Goal: Transaction & Acquisition: Book appointment/travel/reservation

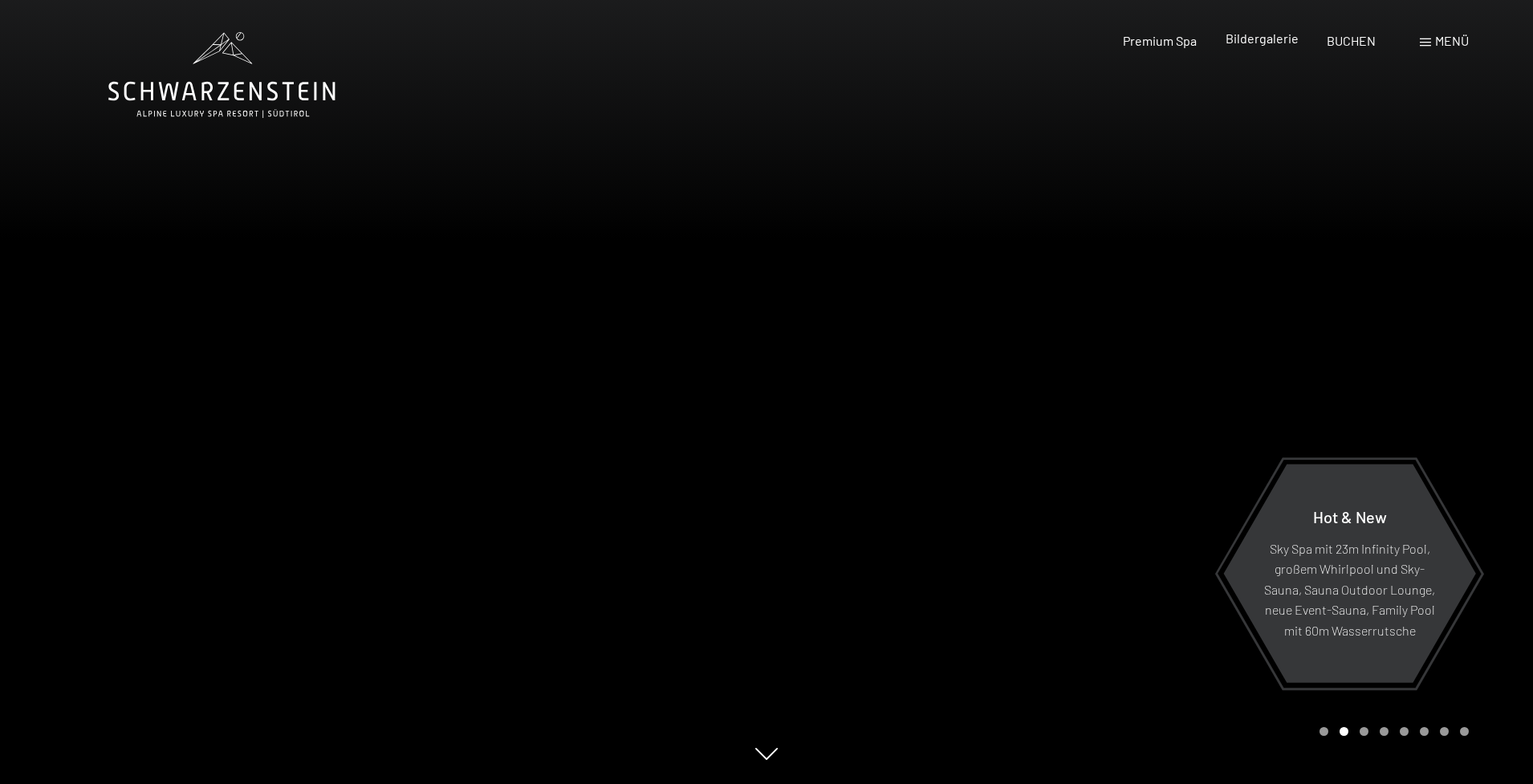
click at [1282, 35] on span "Bildergalerie" at bounding box center [1261, 38] width 73 height 15
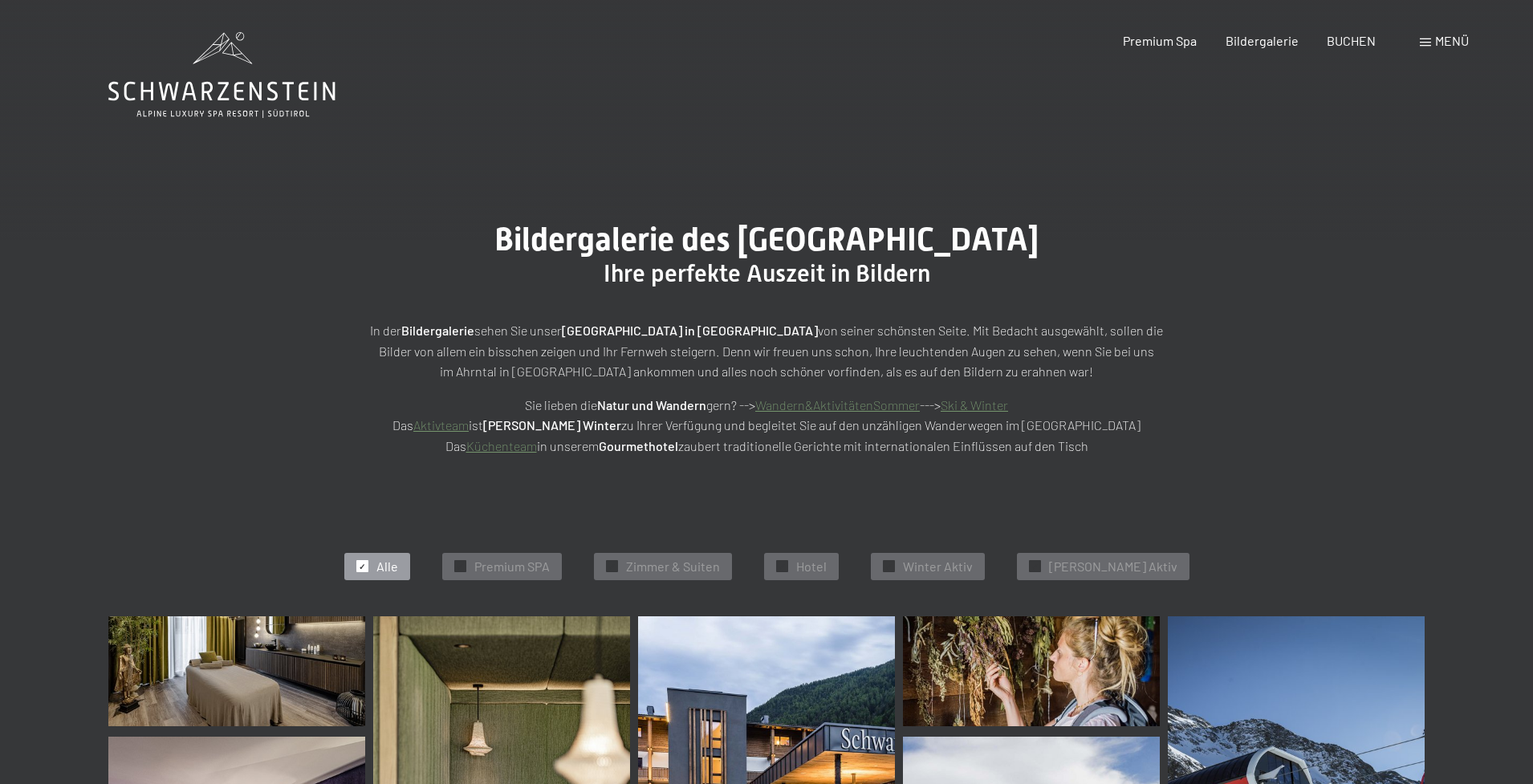
click at [304, 688] on img at bounding box center [236, 671] width 257 height 110
click at [817, 569] on div "✓ Hotel" at bounding box center [801, 567] width 75 height 27
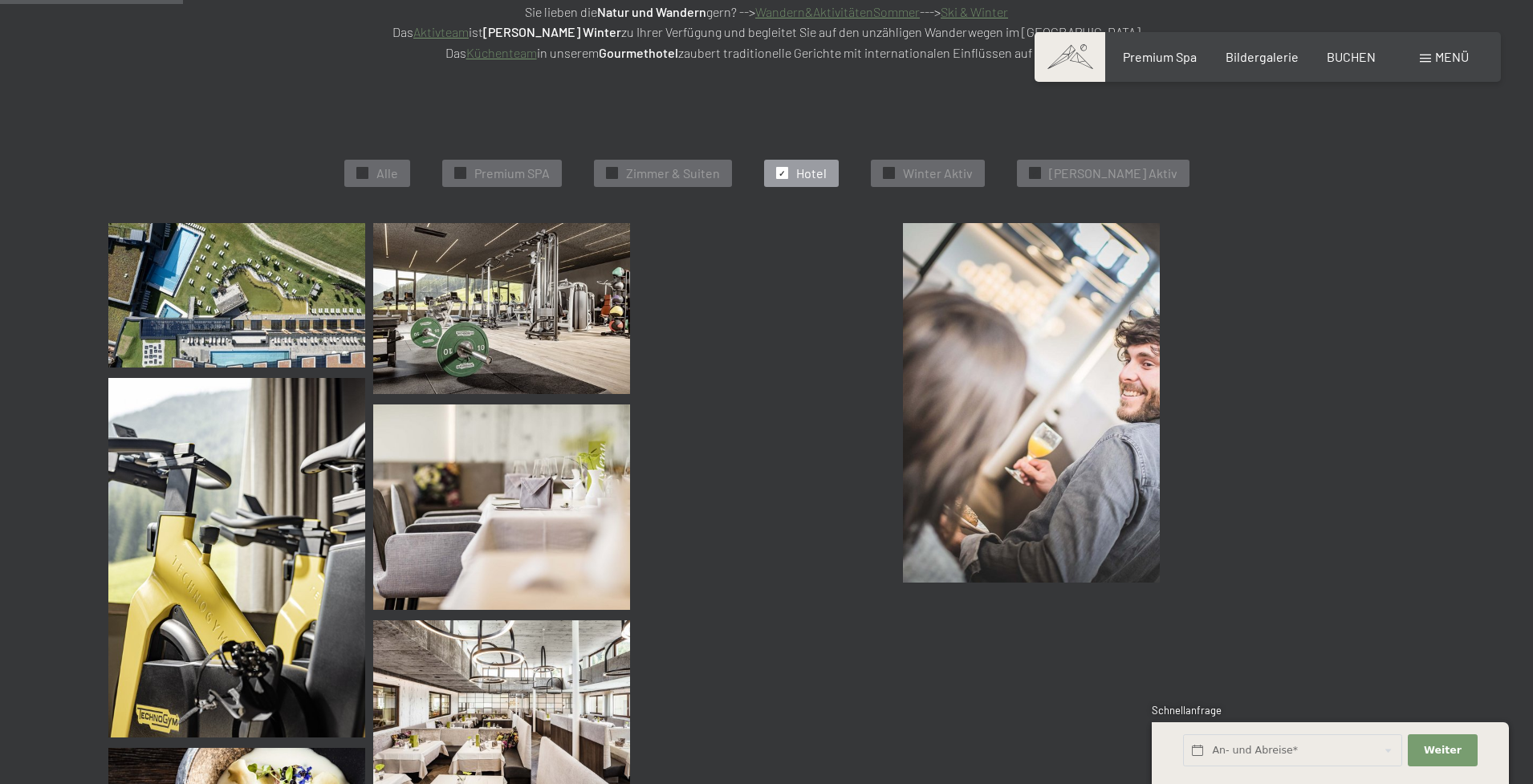
scroll to position [401, 0]
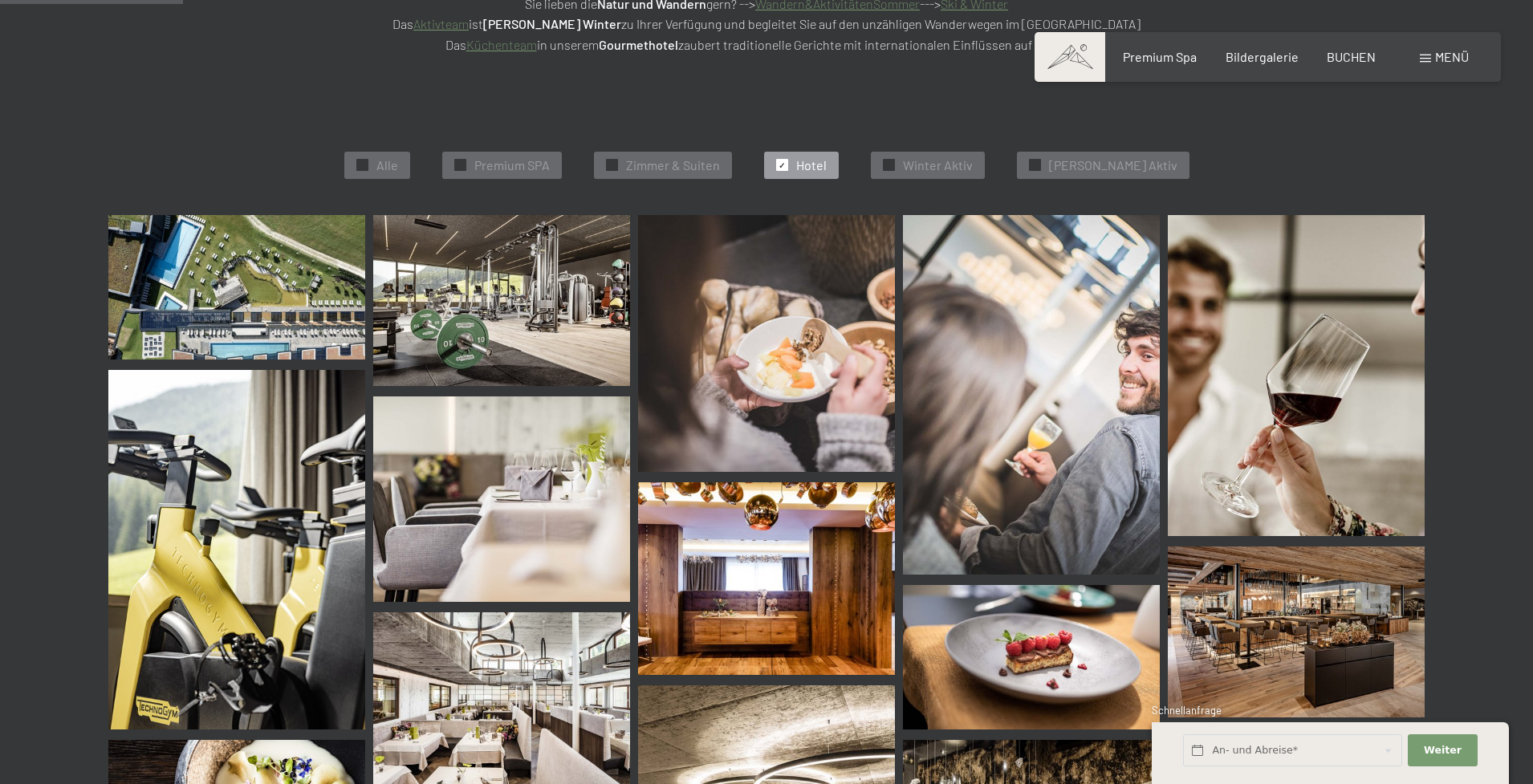
click at [309, 288] on img at bounding box center [236, 287] width 257 height 144
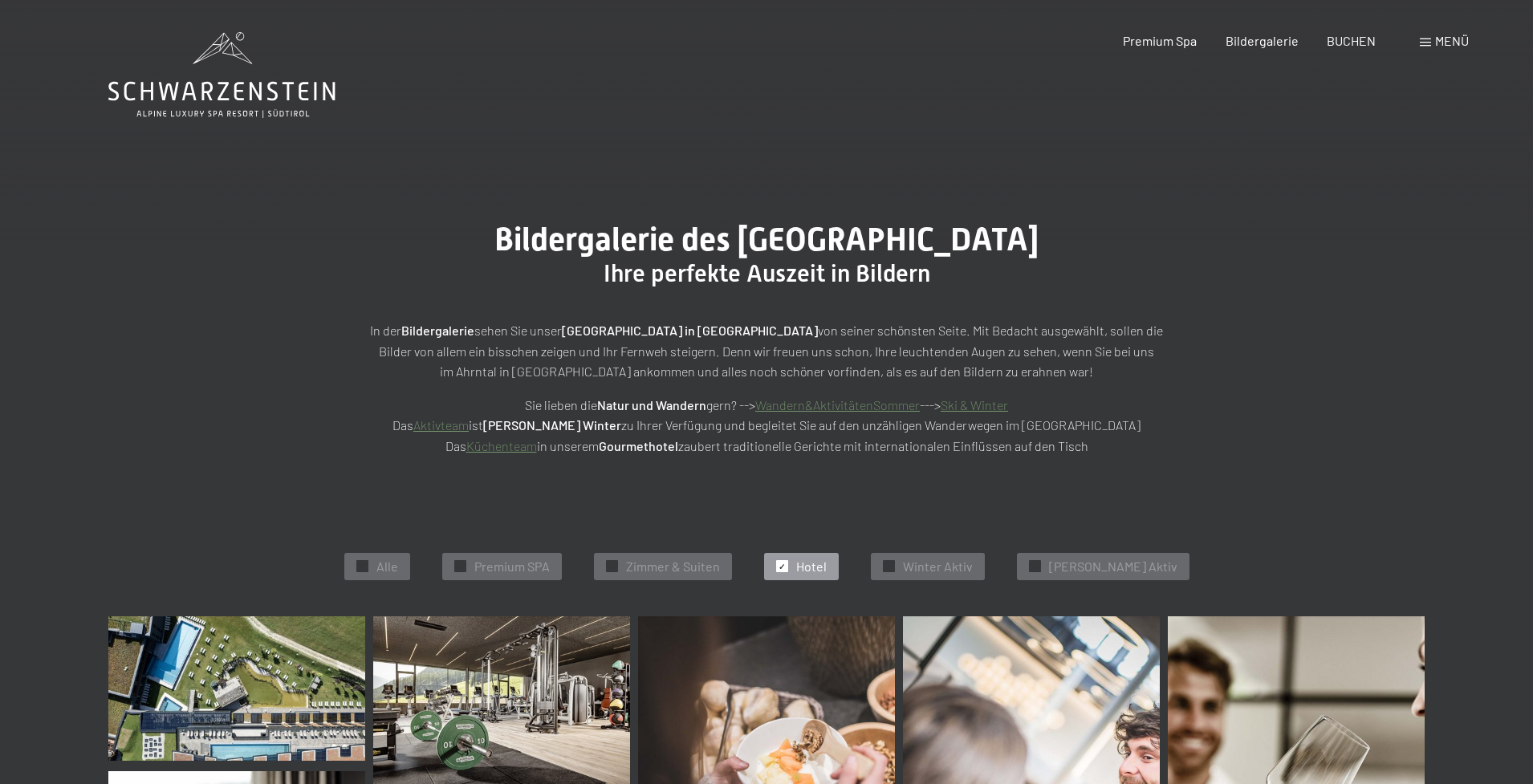
scroll to position [0, 0]
click at [680, 560] on span "Zimmer & Suiten" at bounding box center [673, 567] width 94 height 18
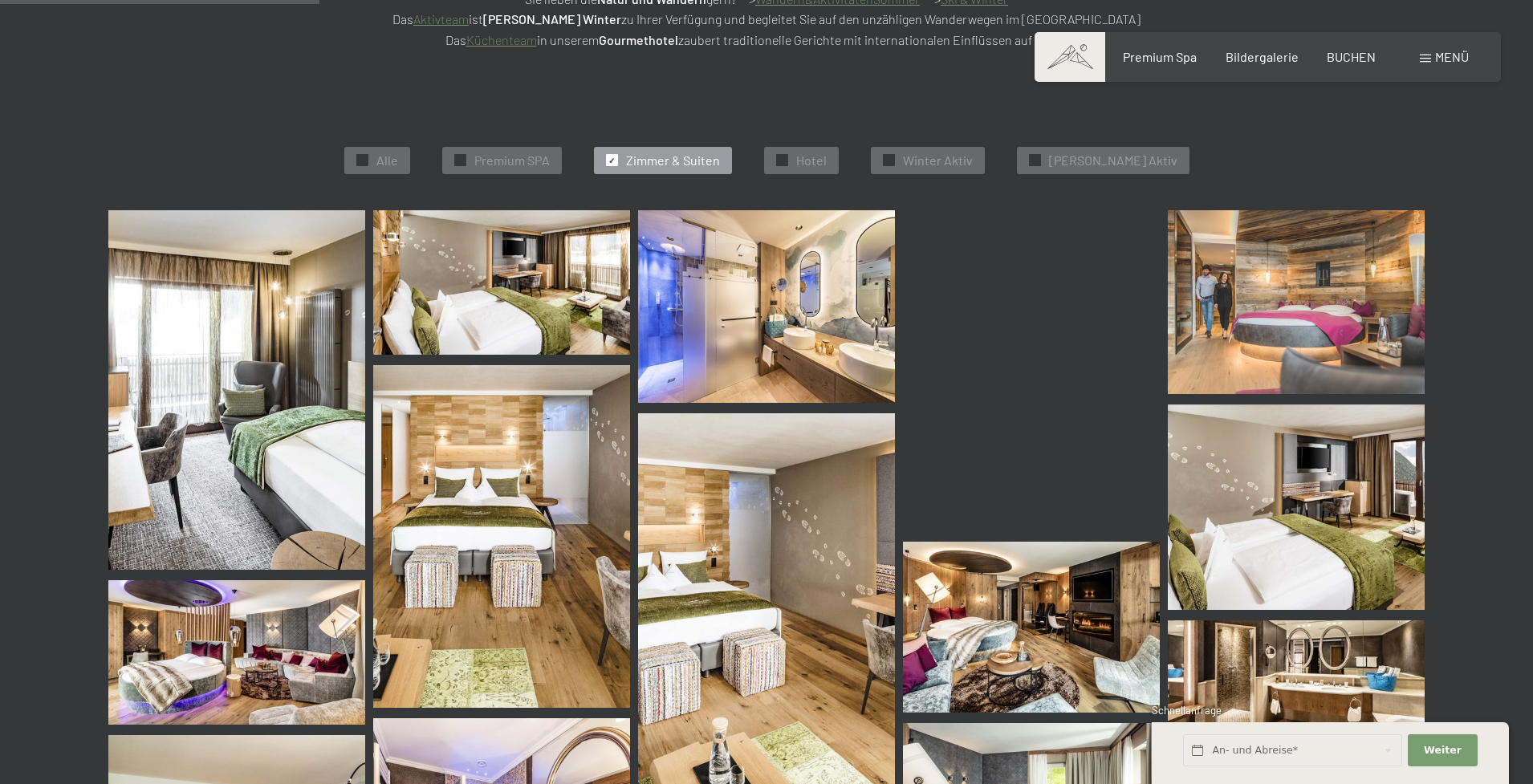
scroll to position [409, 0]
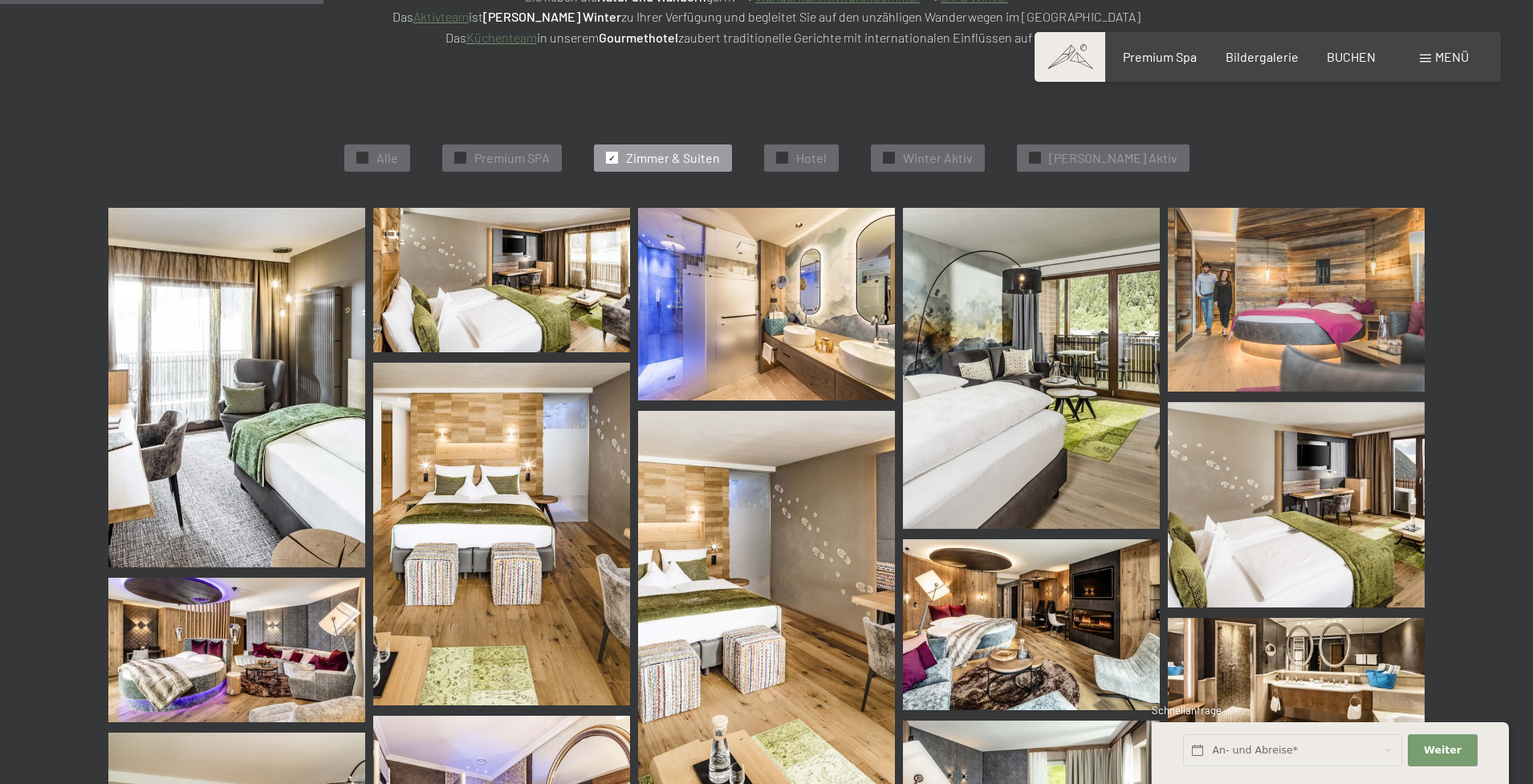
click at [498, 300] on img at bounding box center [502, 280] width 257 height 144
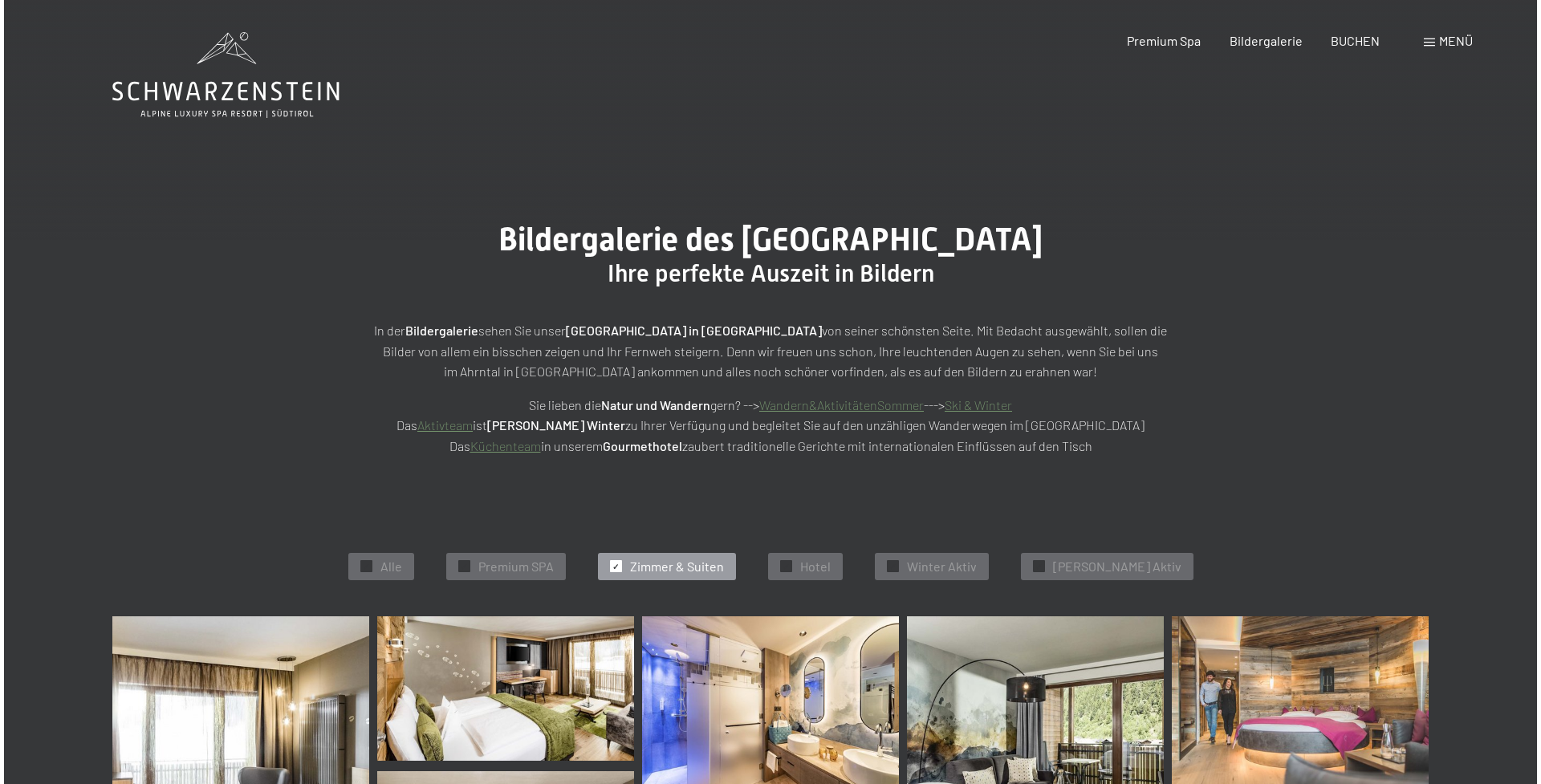
scroll to position [0, 0]
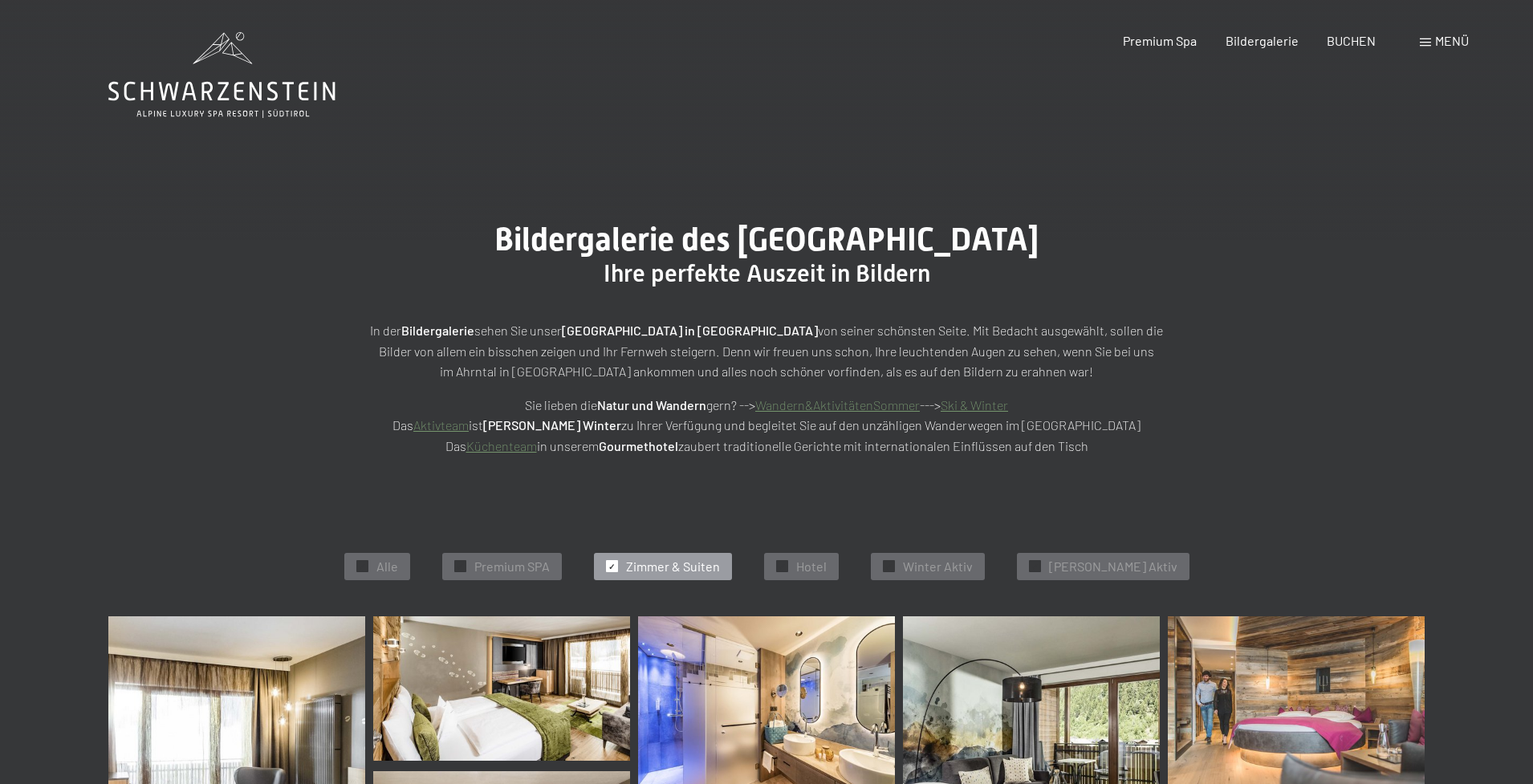
click at [1464, 42] on span "Menü" at bounding box center [1451, 40] width 33 height 15
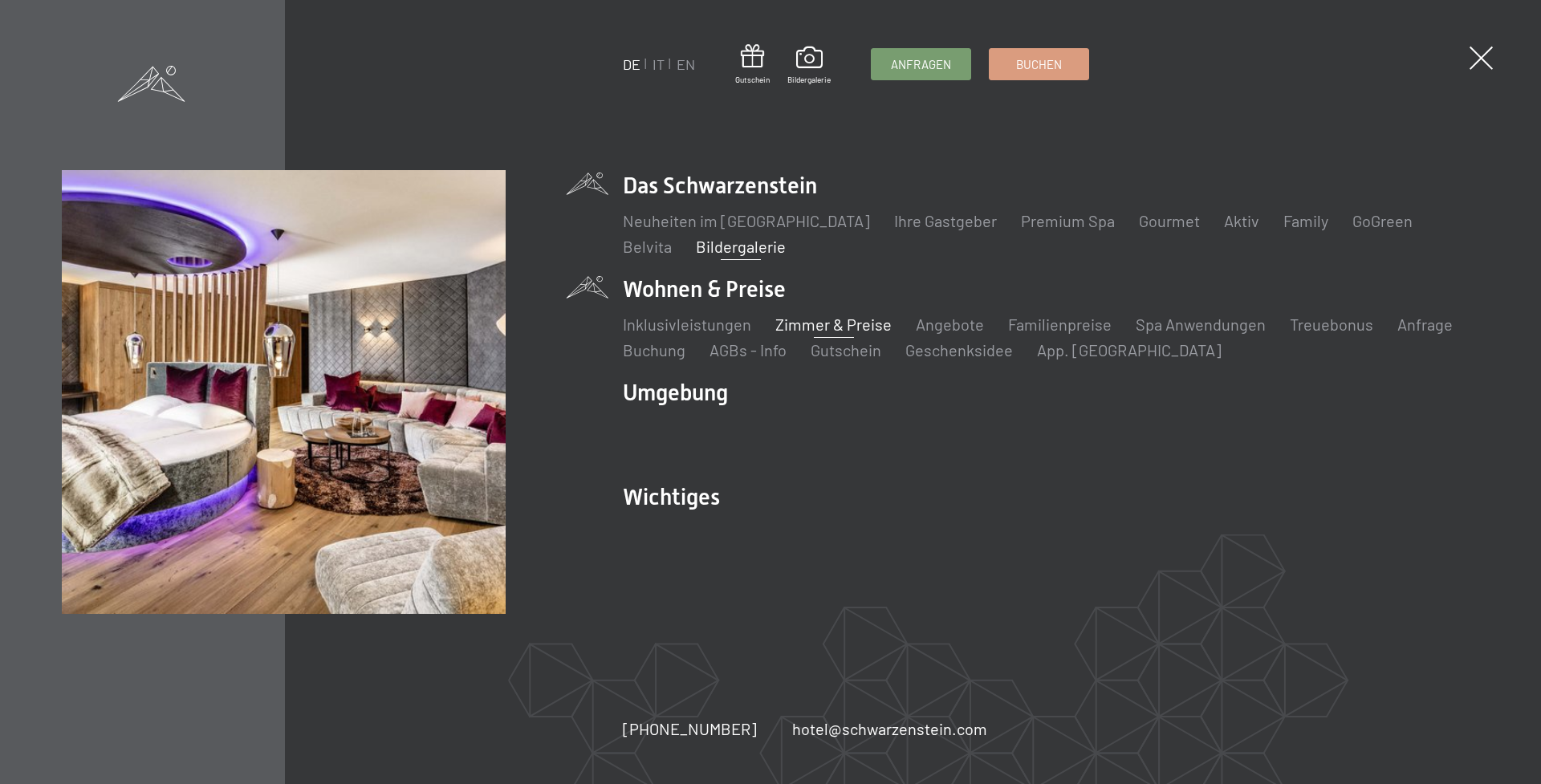
click at [815, 334] on link "Zimmer & Preise" at bounding box center [833, 324] width 116 height 19
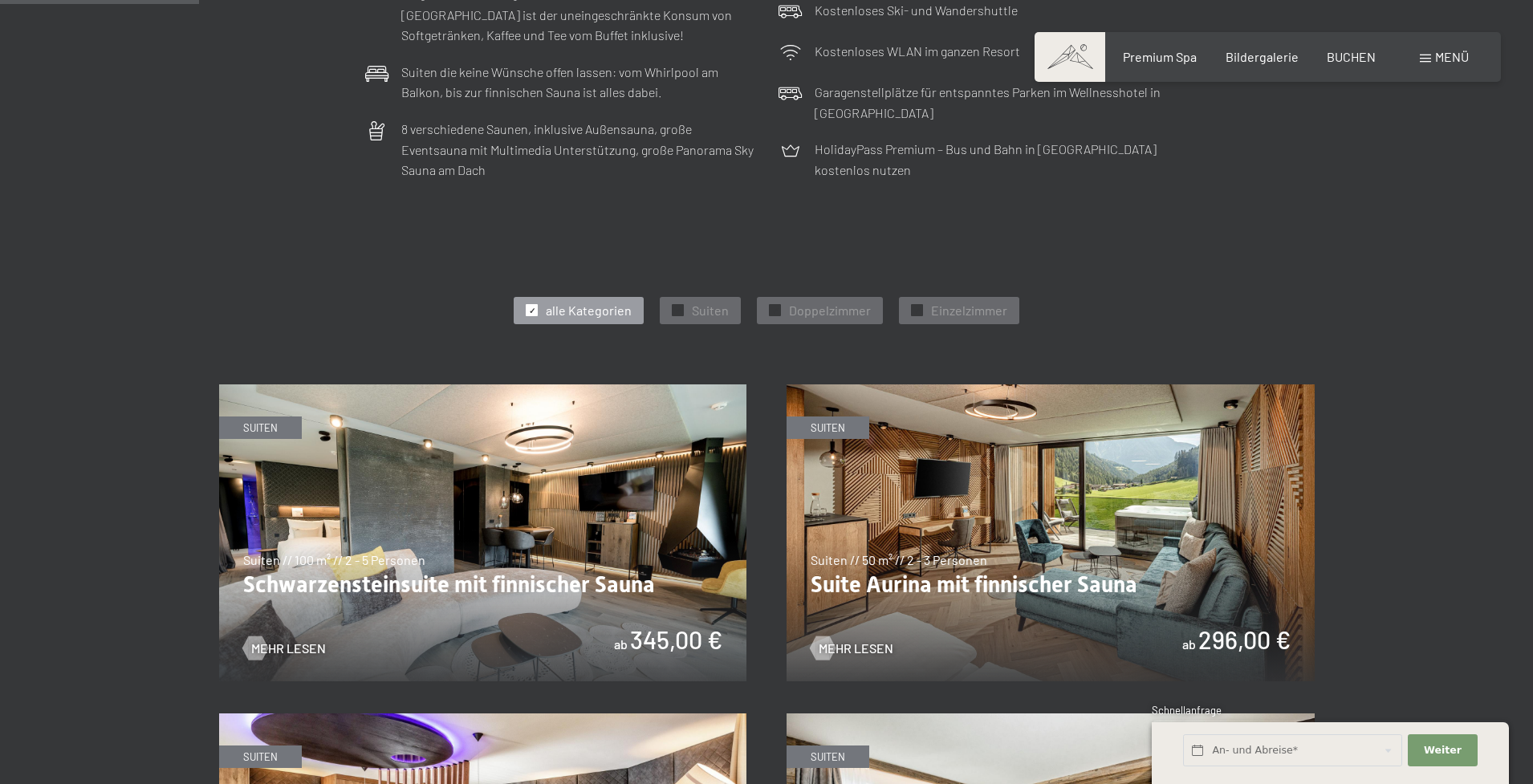
scroll to position [761, 0]
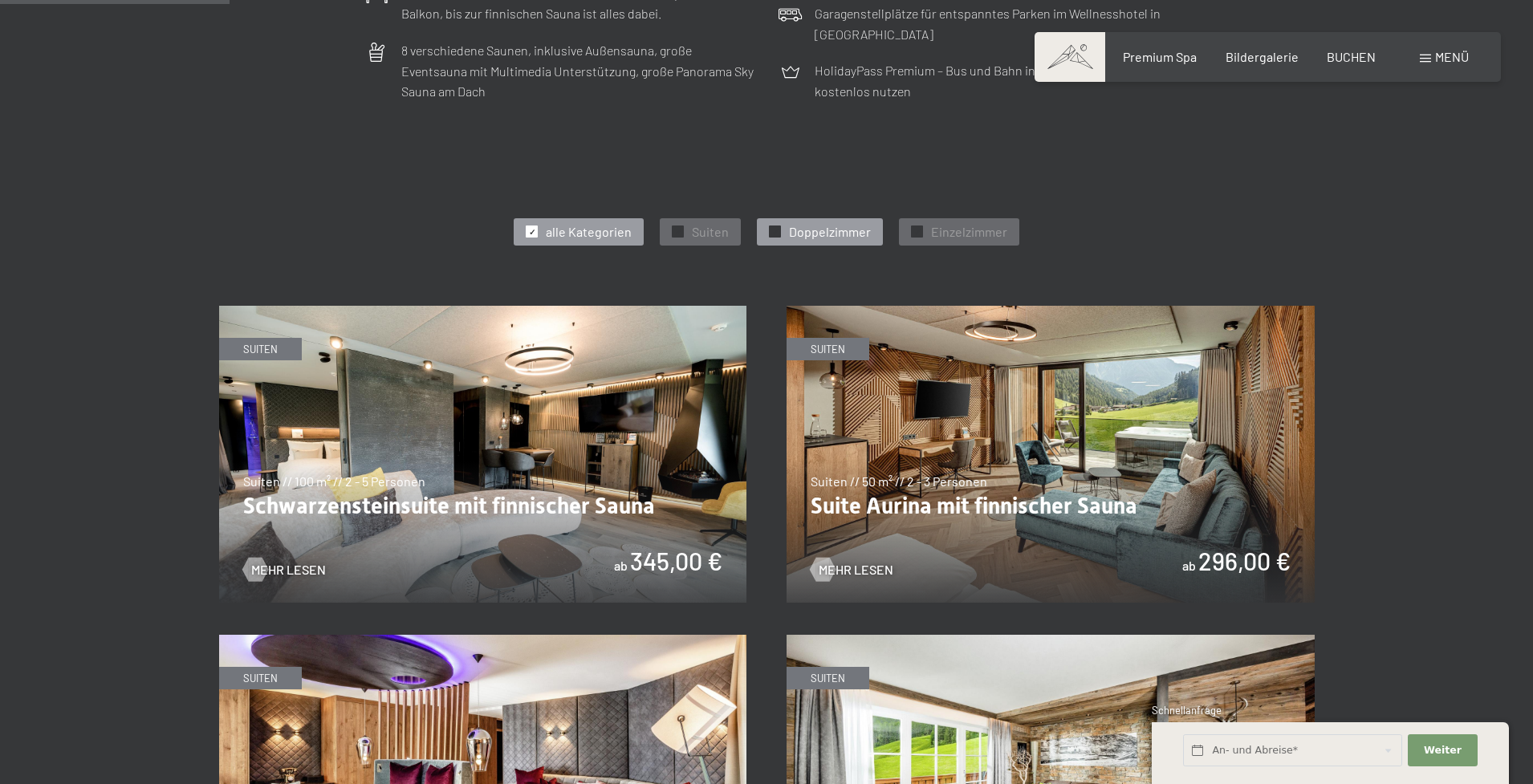
click at [865, 229] on span "Doppelzimmer" at bounding box center [829, 232] width 82 height 18
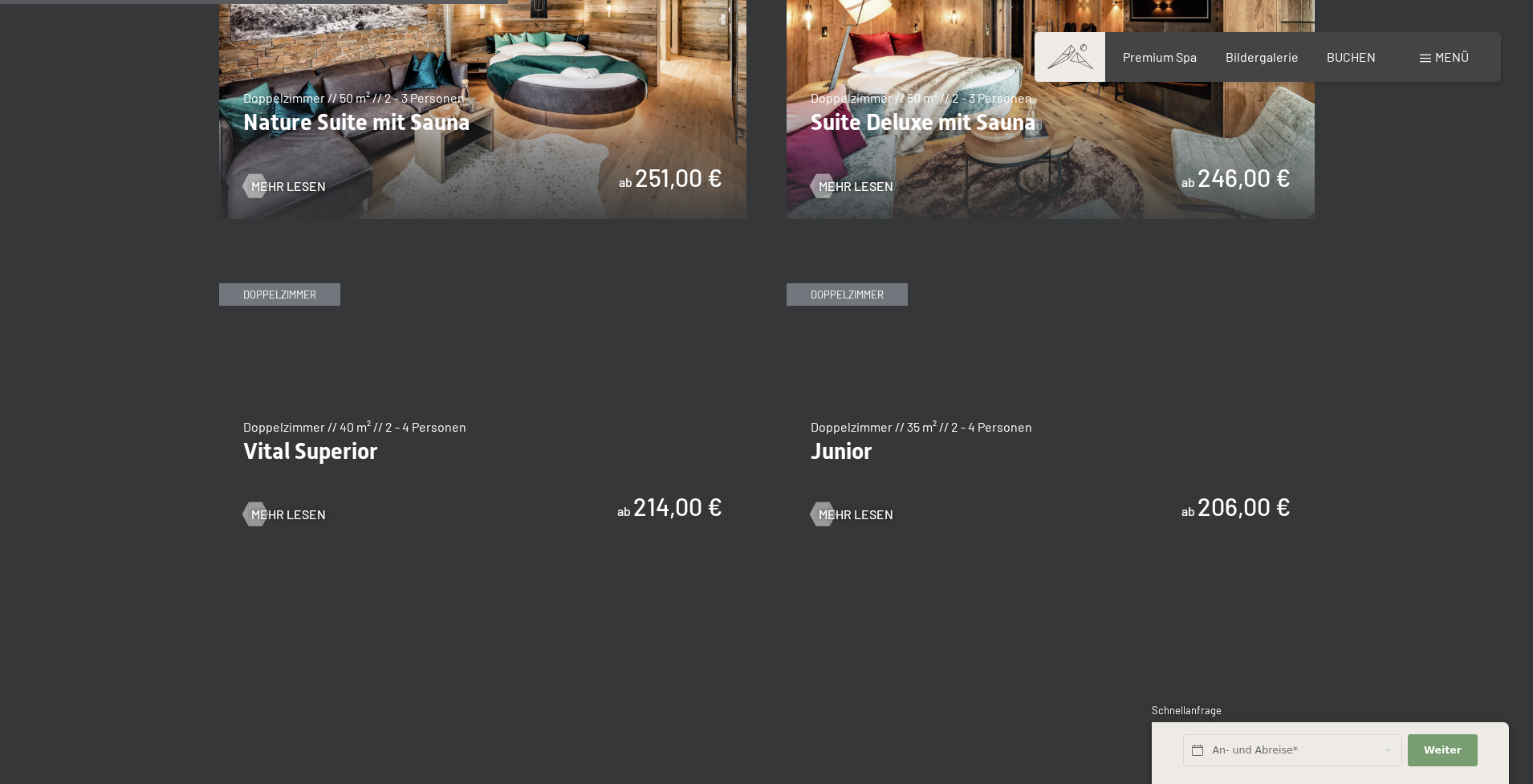
scroll to position [1154, 0]
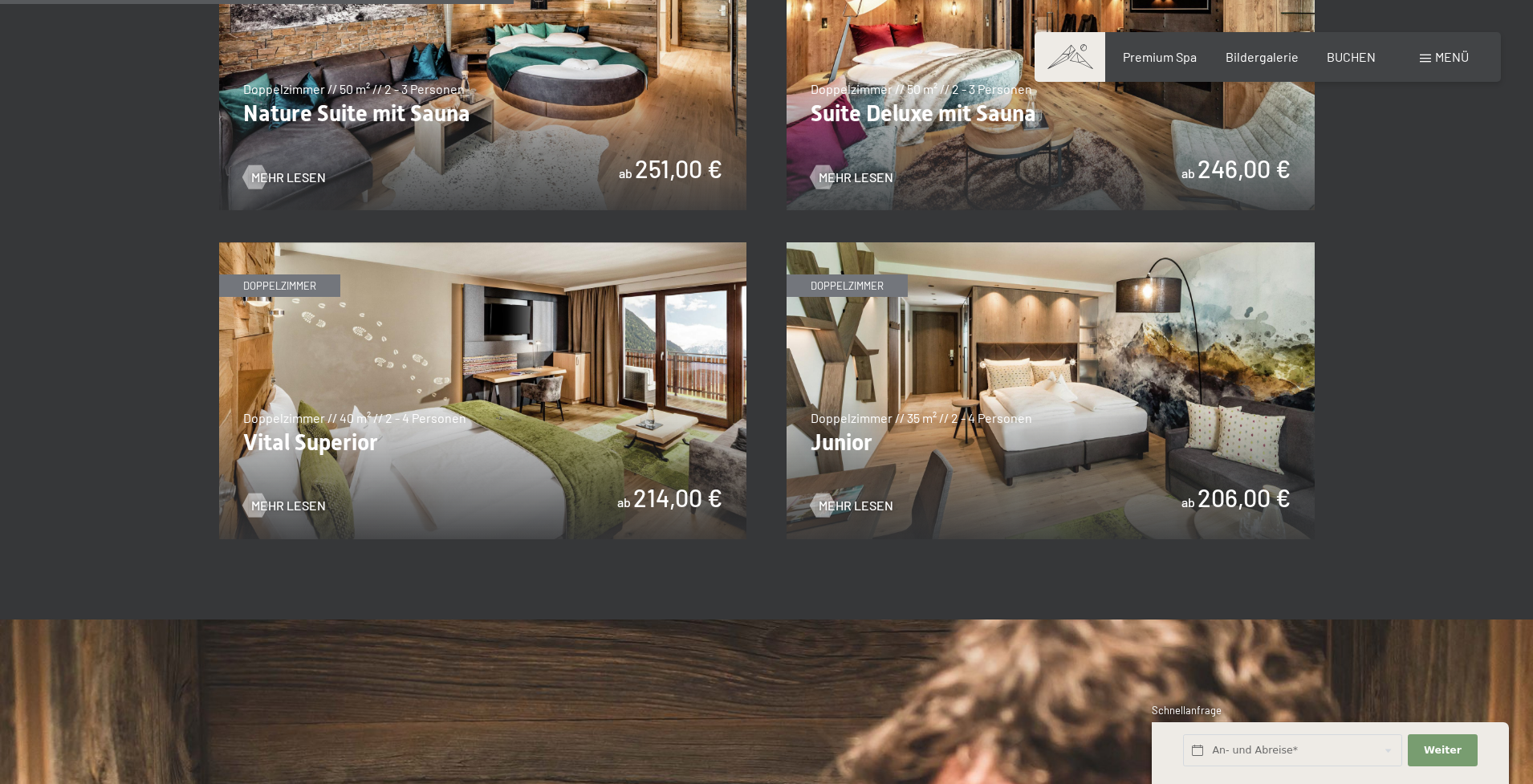
click at [474, 363] on img at bounding box center [483, 391] width 528 height 297
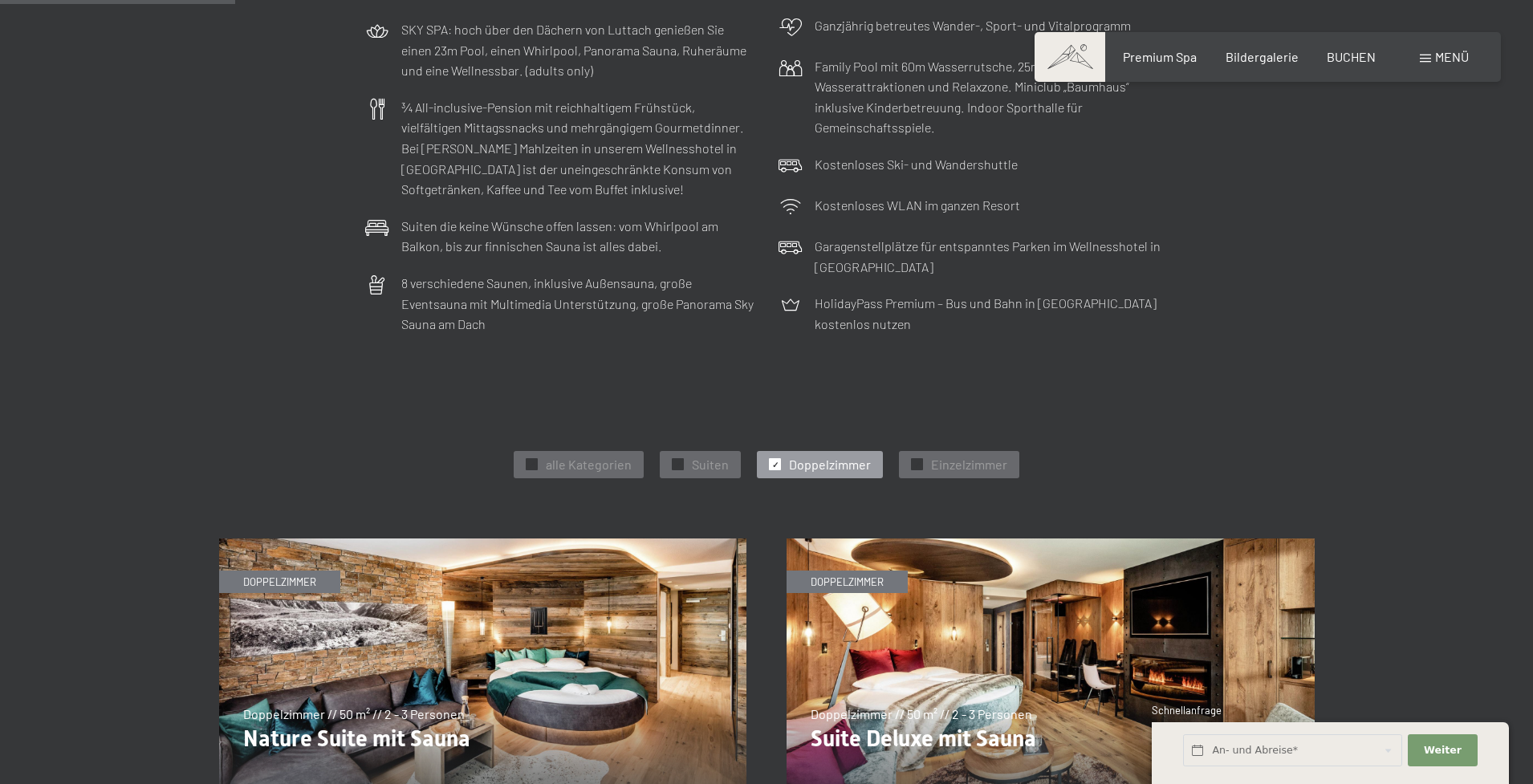
scroll to position [536, 0]
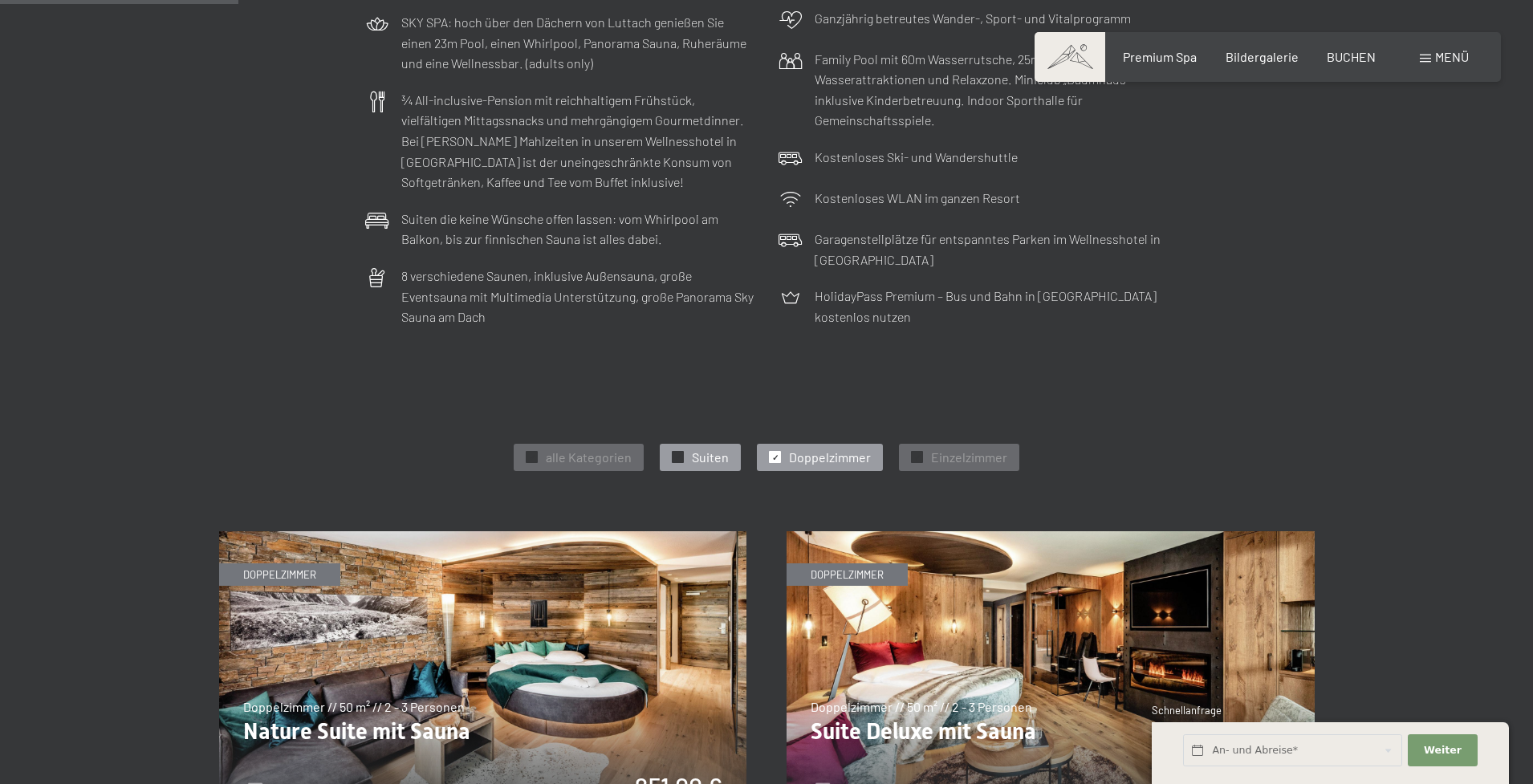
click at [717, 449] on span "Suiten" at bounding box center [710, 457] width 37 height 18
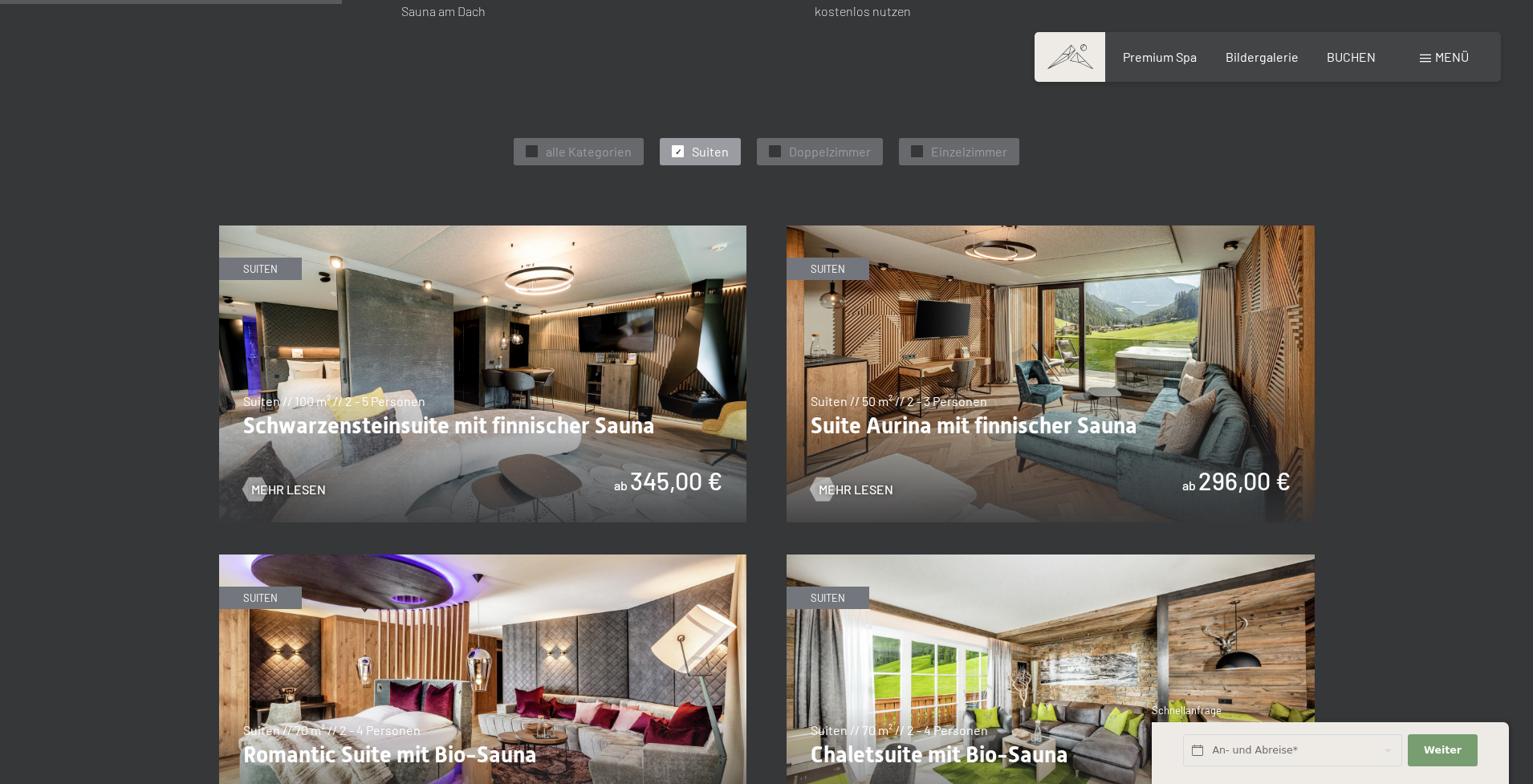
scroll to position [841, 0]
click at [833, 143] on span "Doppelzimmer" at bounding box center [829, 152] width 82 height 18
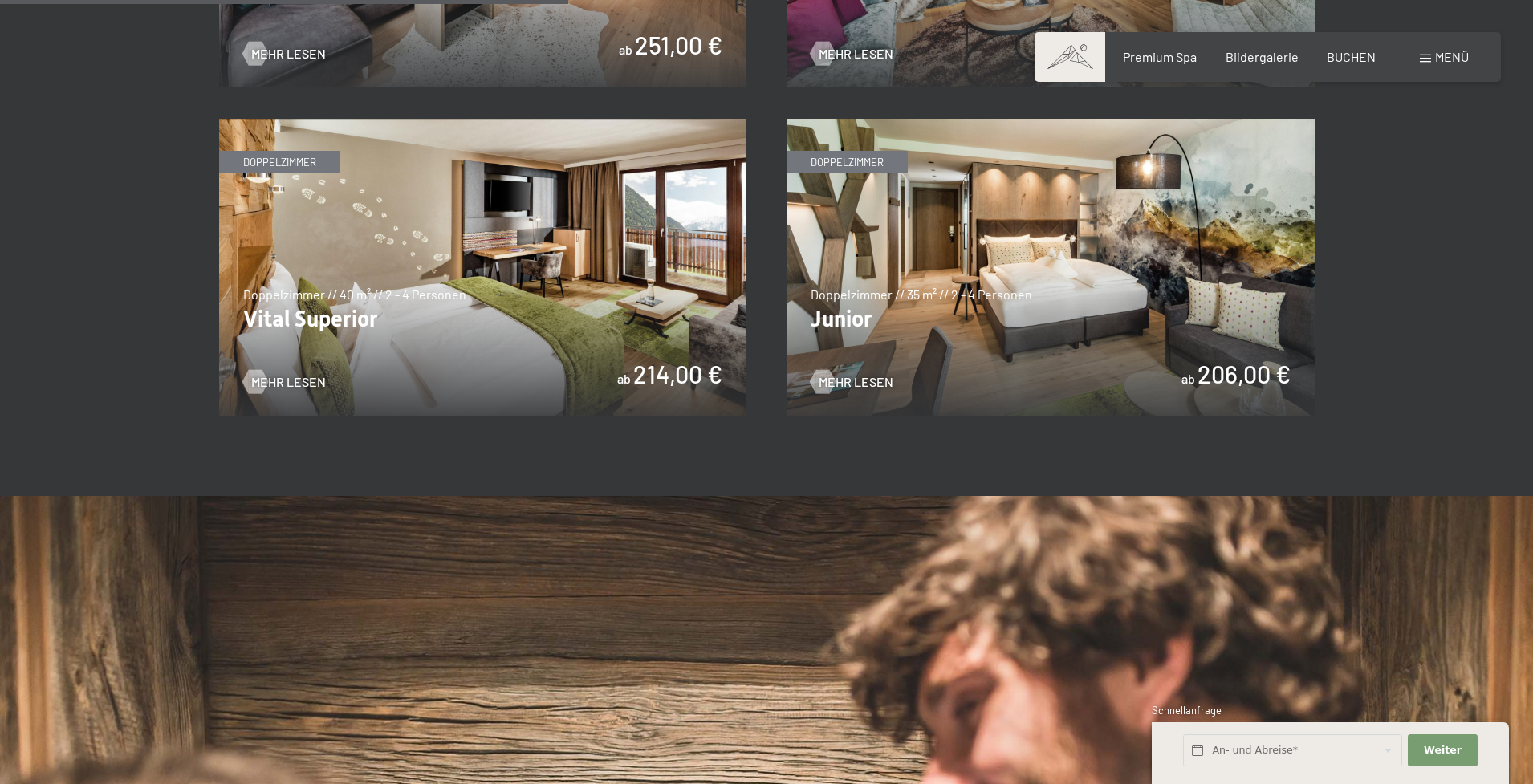
scroll to position [1280, 0]
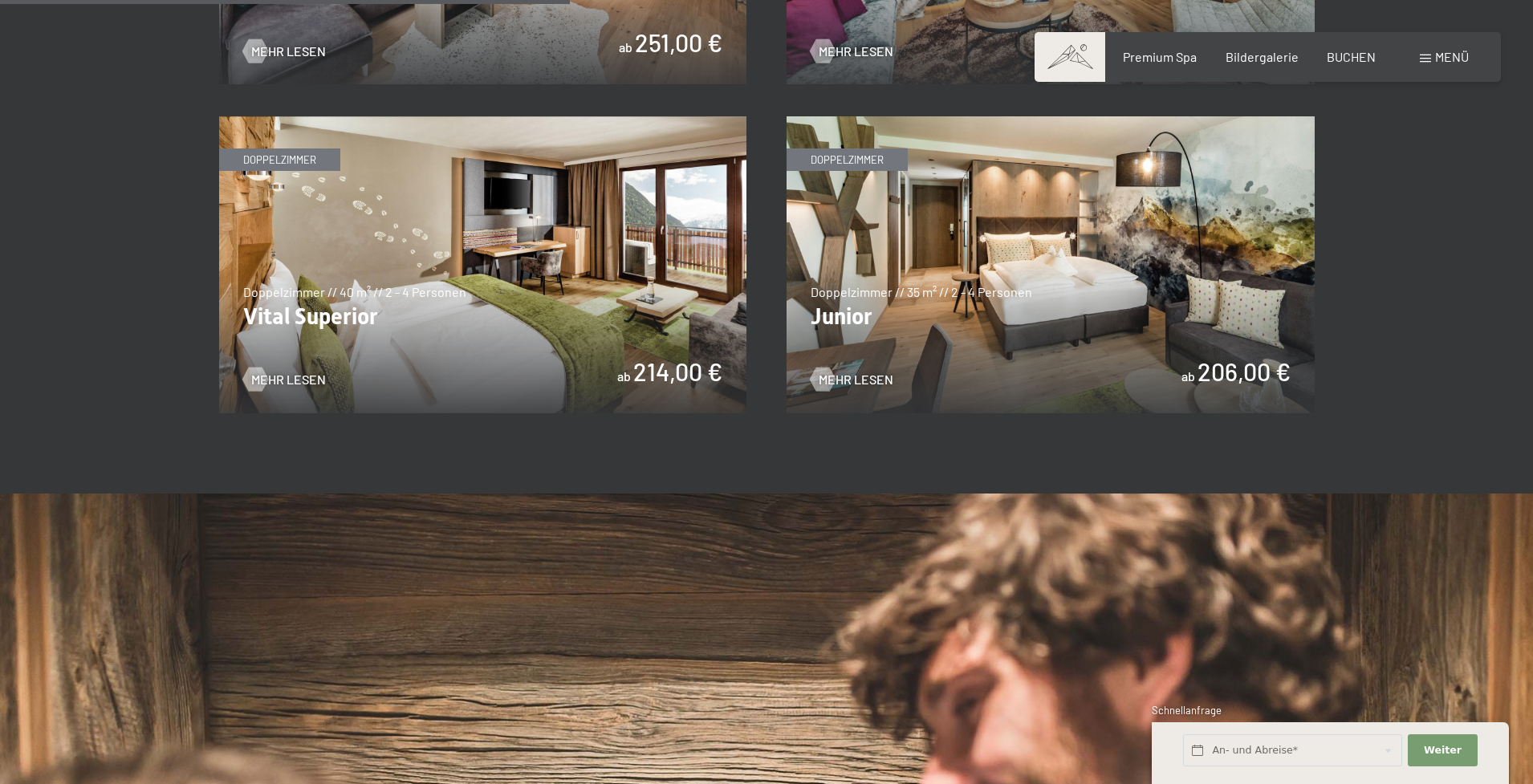
click at [974, 291] on img at bounding box center [1050, 264] width 528 height 297
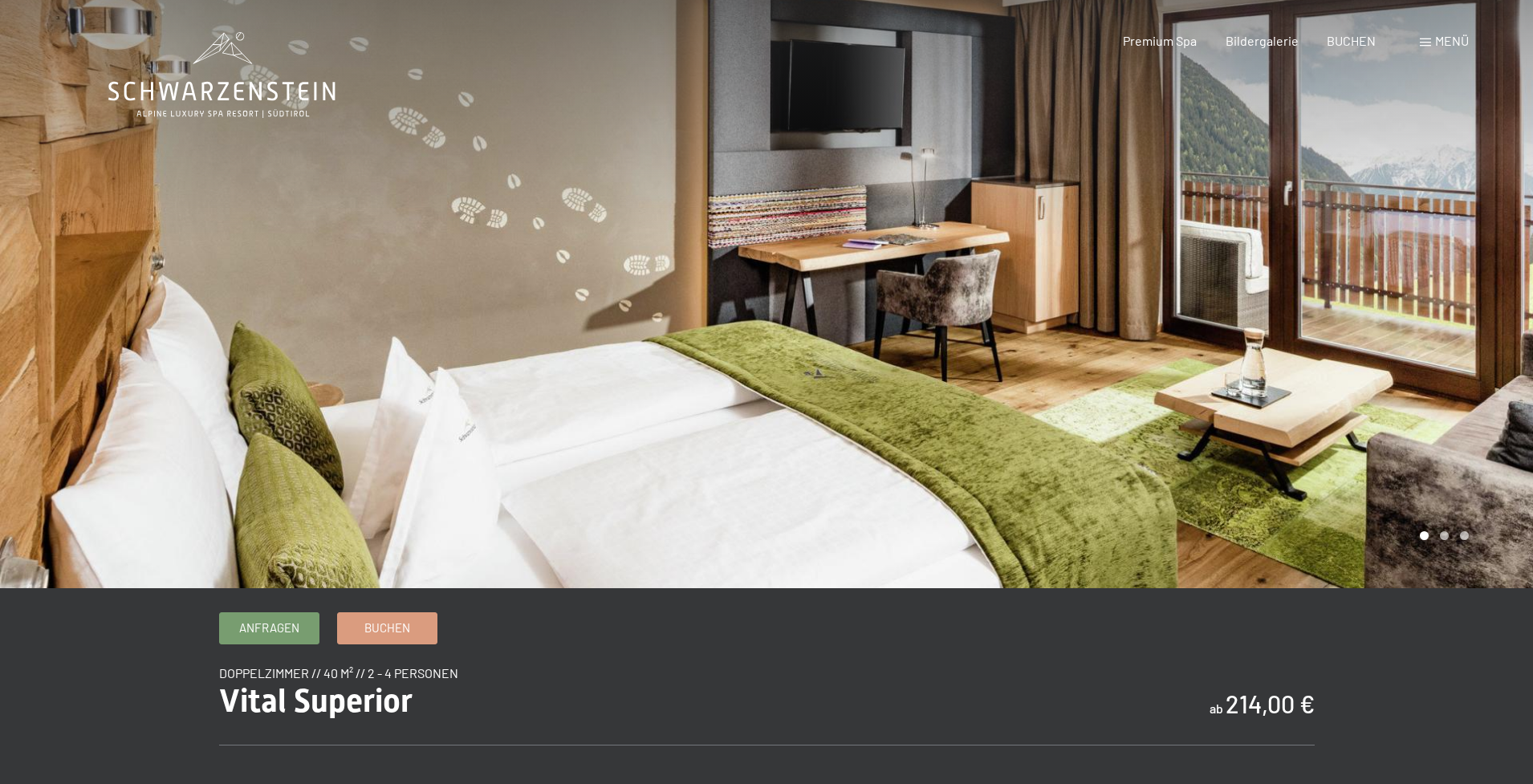
click at [1442, 540] on div at bounding box center [1149, 294] width 766 height 588
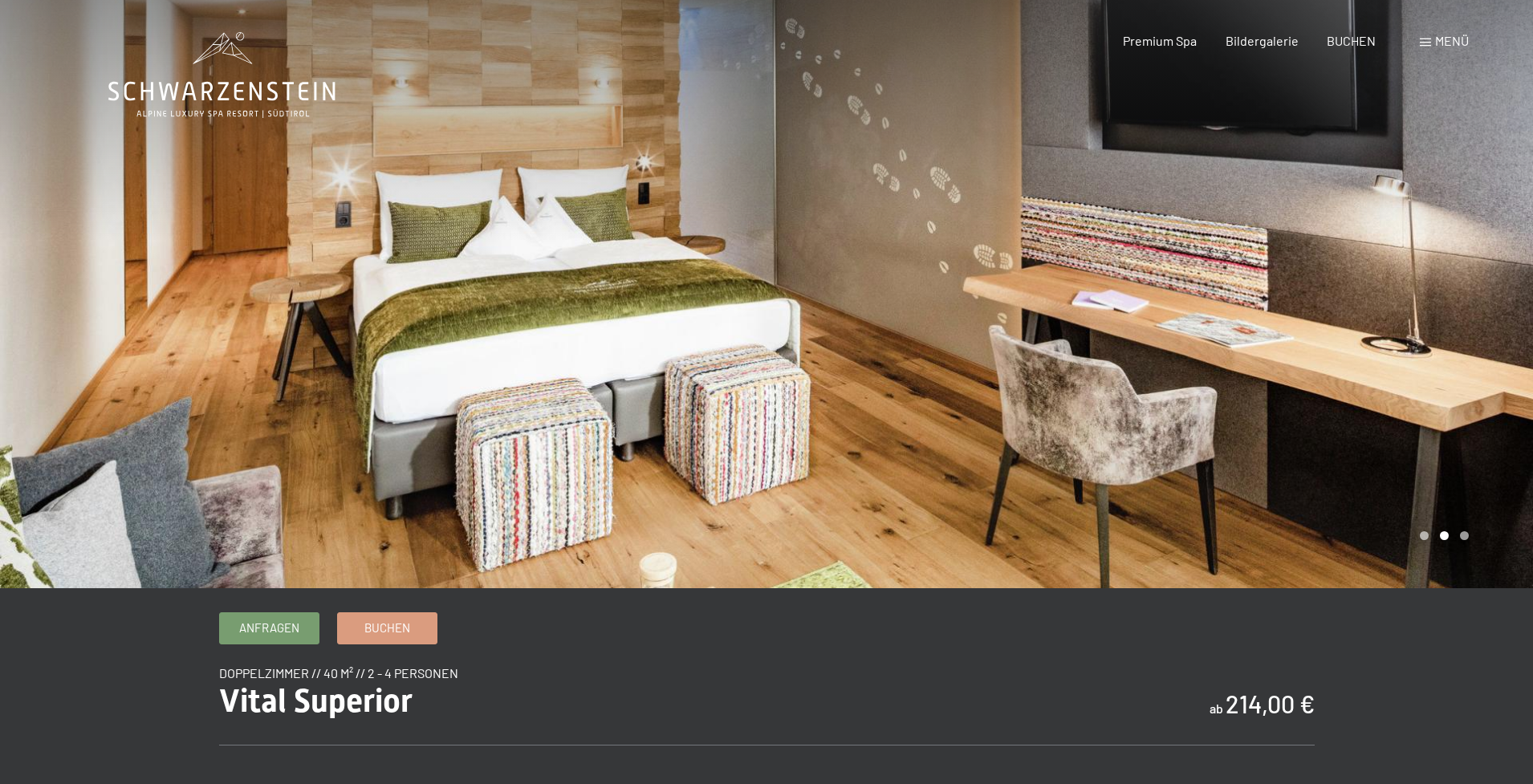
click at [881, 259] on div at bounding box center [1149, 294] width 766 height 588
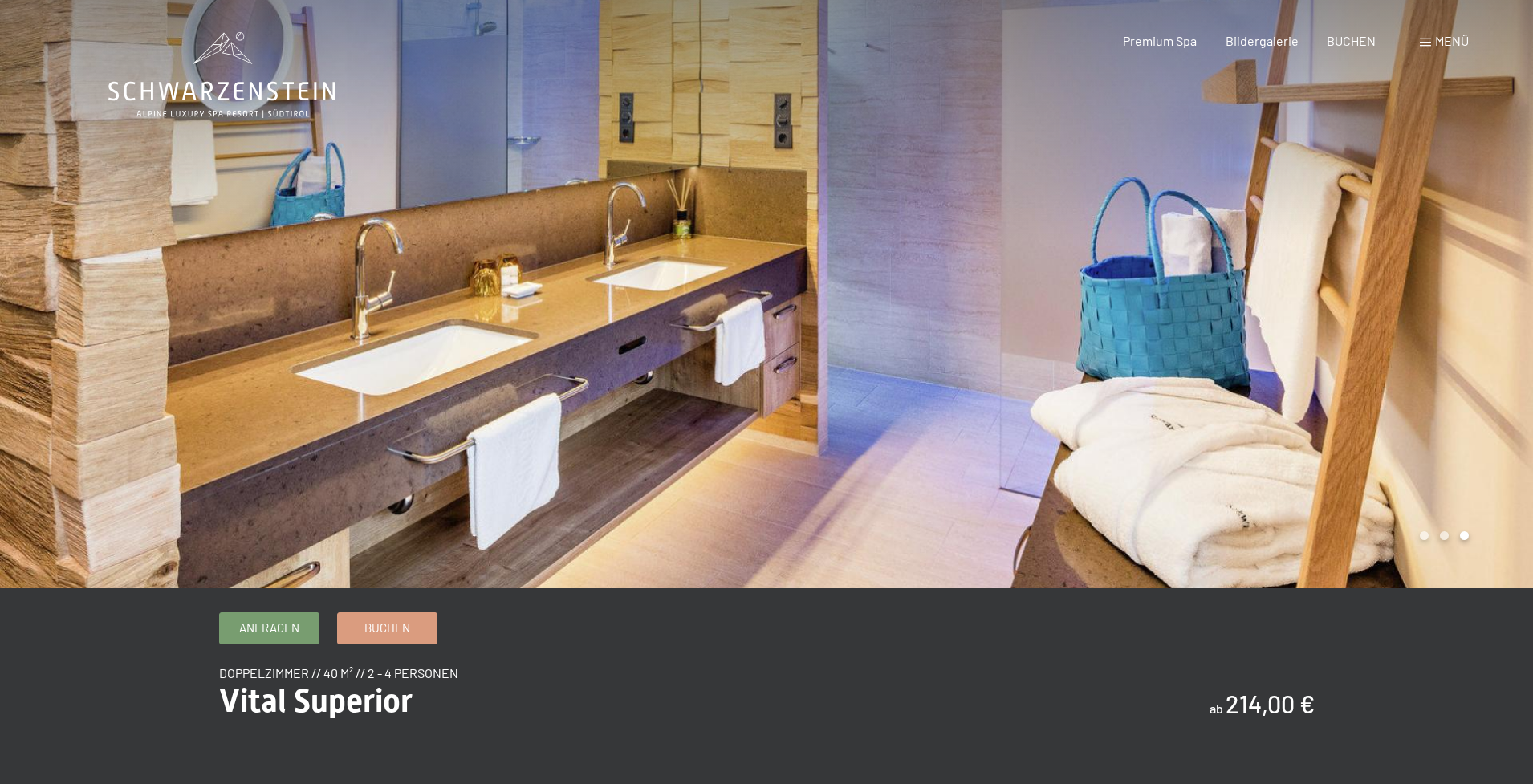
scroll to position [-2, 0]
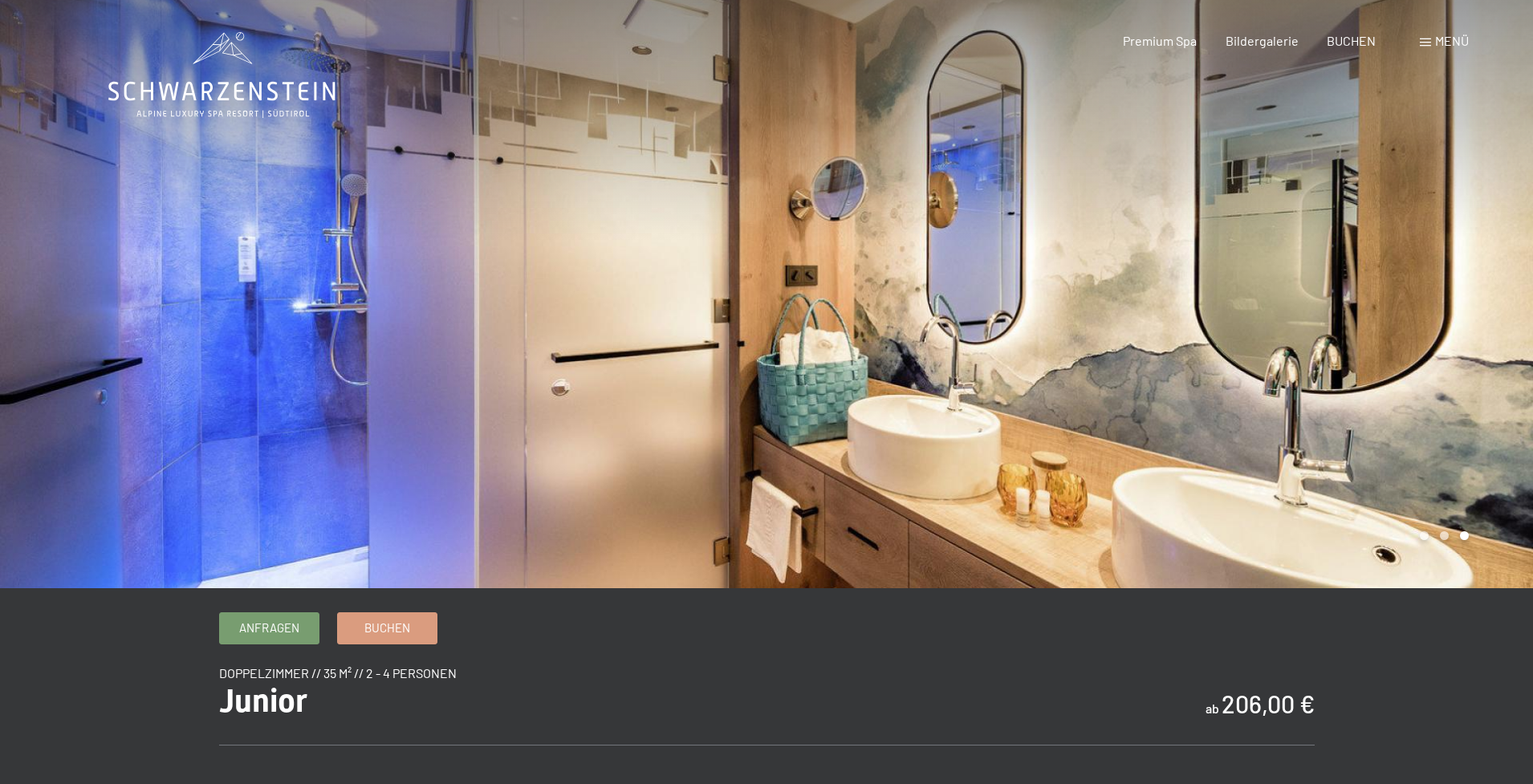
click at [1442, 41] on span "Menü" at bounding box center [1451, 40] width 33 height 15
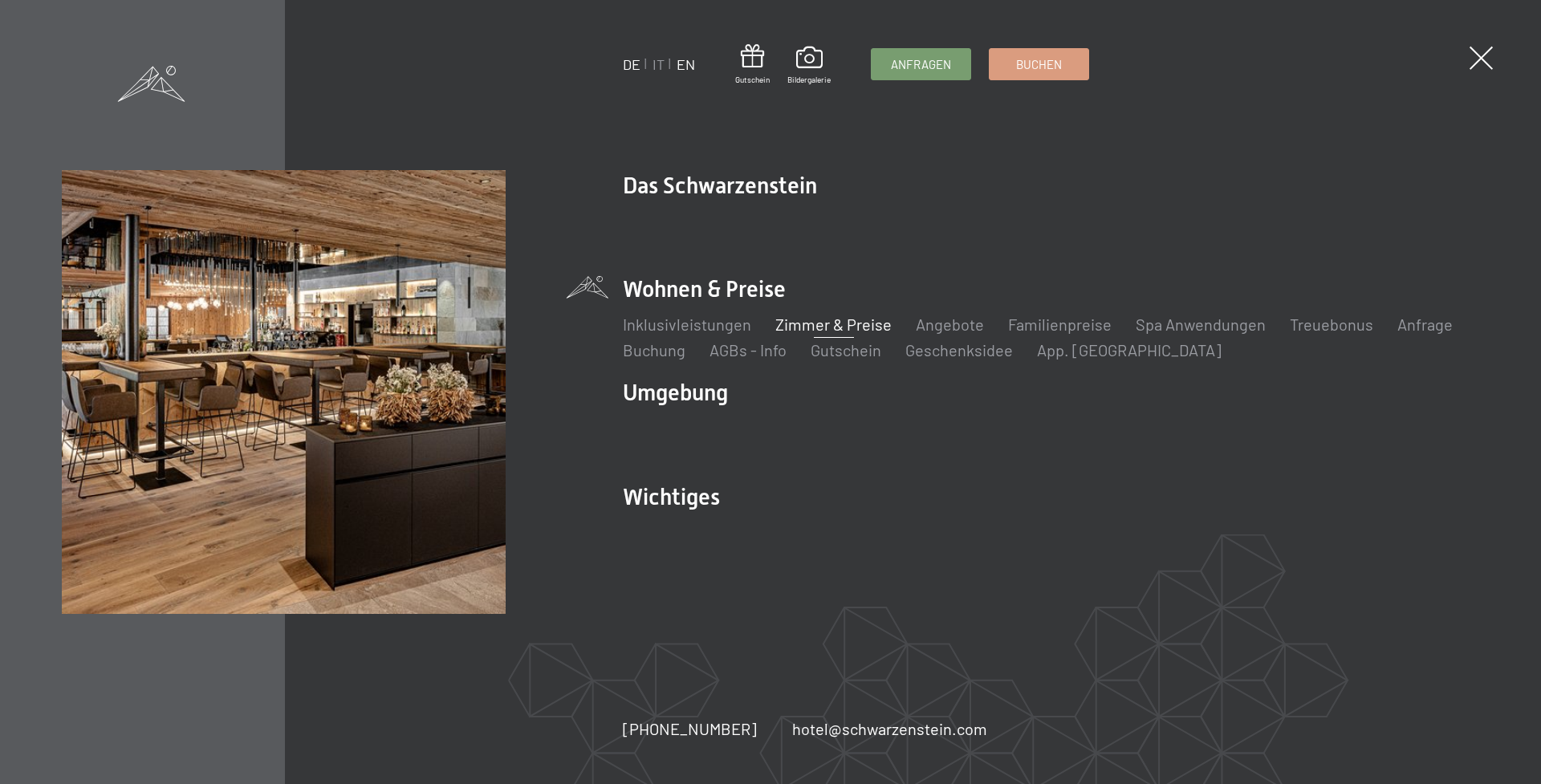
click at [687, 62] on link "EN" at bounding box center [686, 64] width 18 height 18
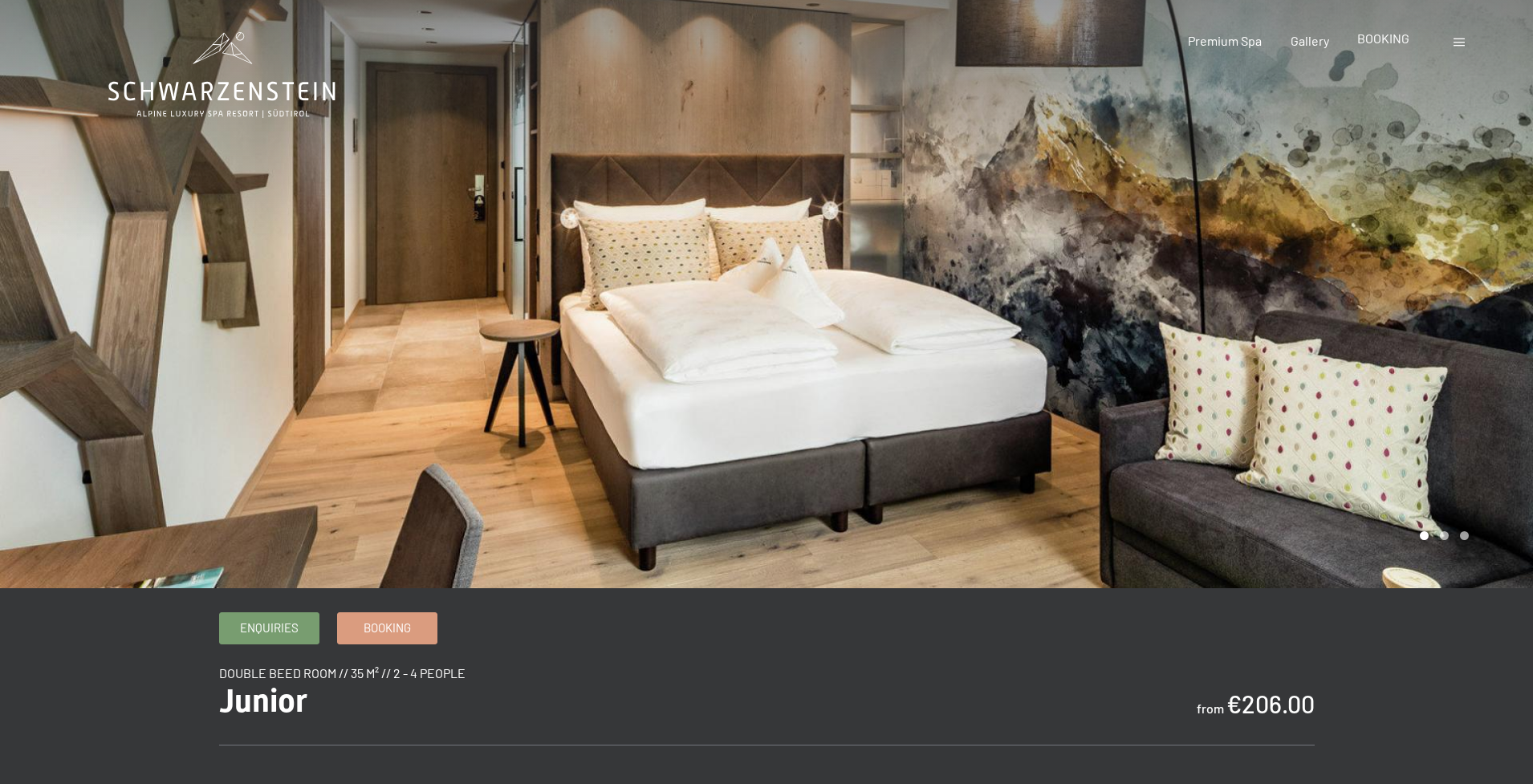
click at [1385, 40] on span "BOOKING" at bounding box center [1383, 38] width 52 height 15
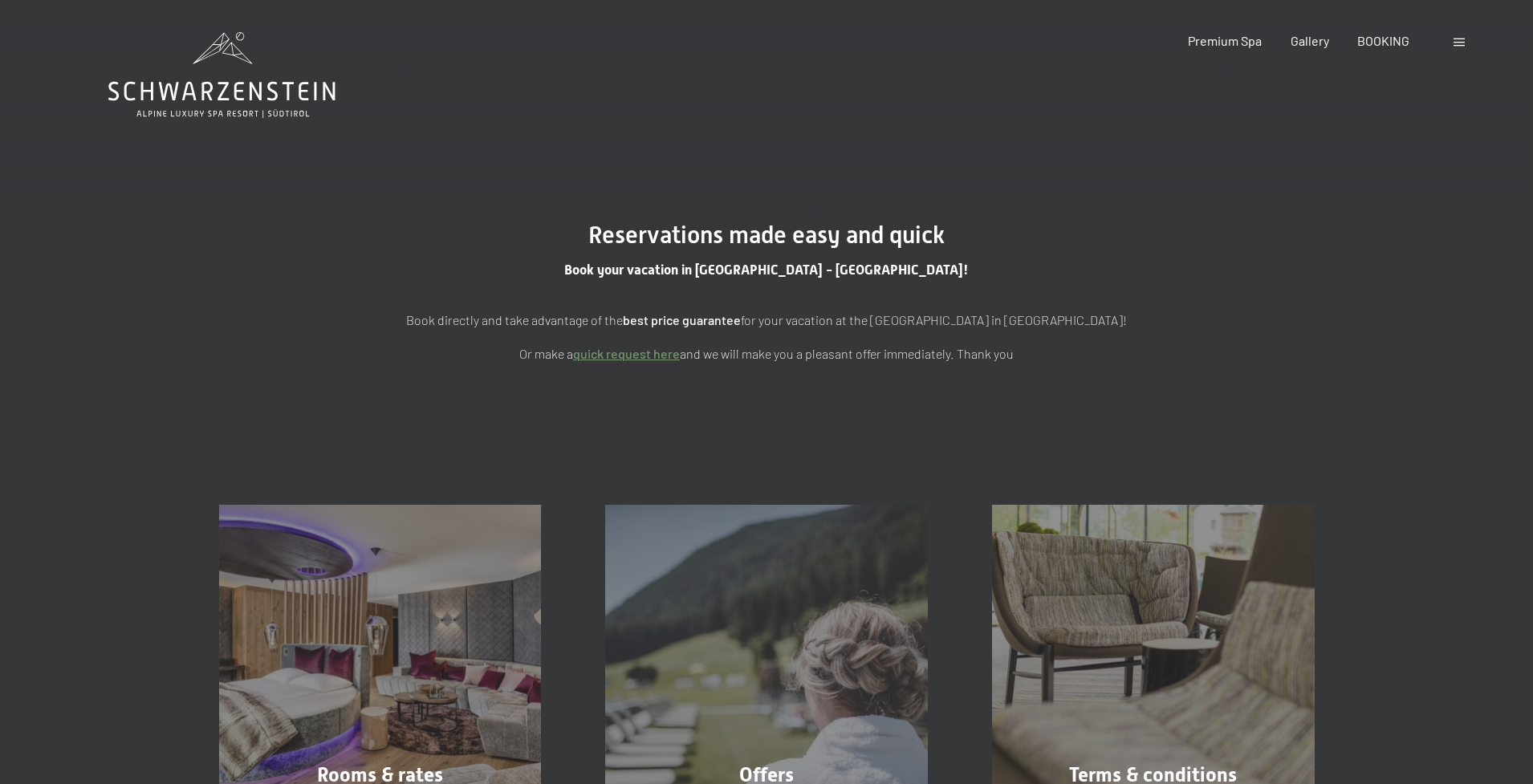
click at [1447, 39] on div "Booking Enquiries Premium Spa Gallery BOOKING DE IT EN Vouchers Gallery Enquiri…" at bounding box center [1300, 42] width 337 height 18
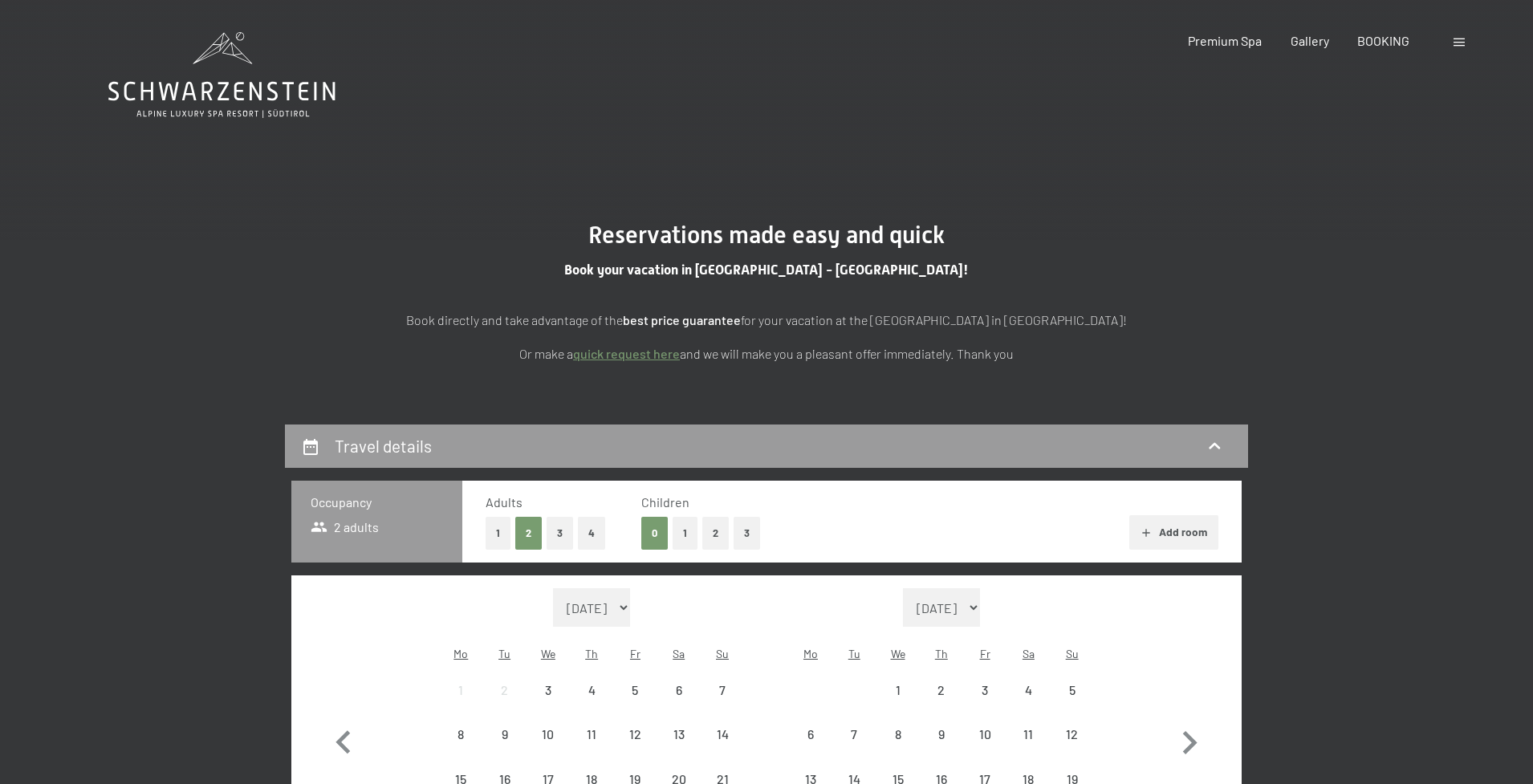
click at [1454, 41] on span at bounding box center [1459, 42] width 11 height 8
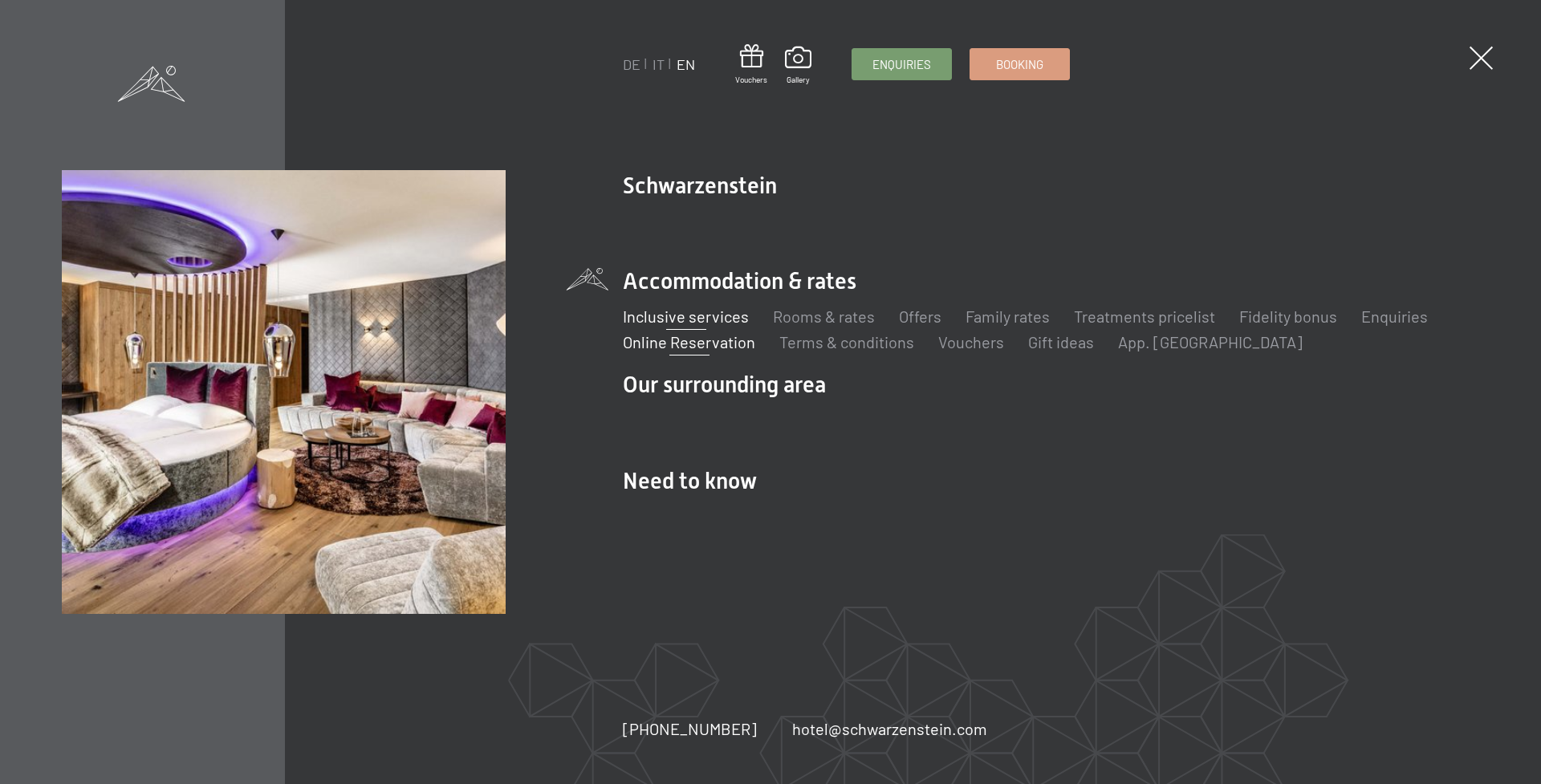
click at [710, 309] on link "Inclusive services" at bounding box center [686, 316] width 126 height 19
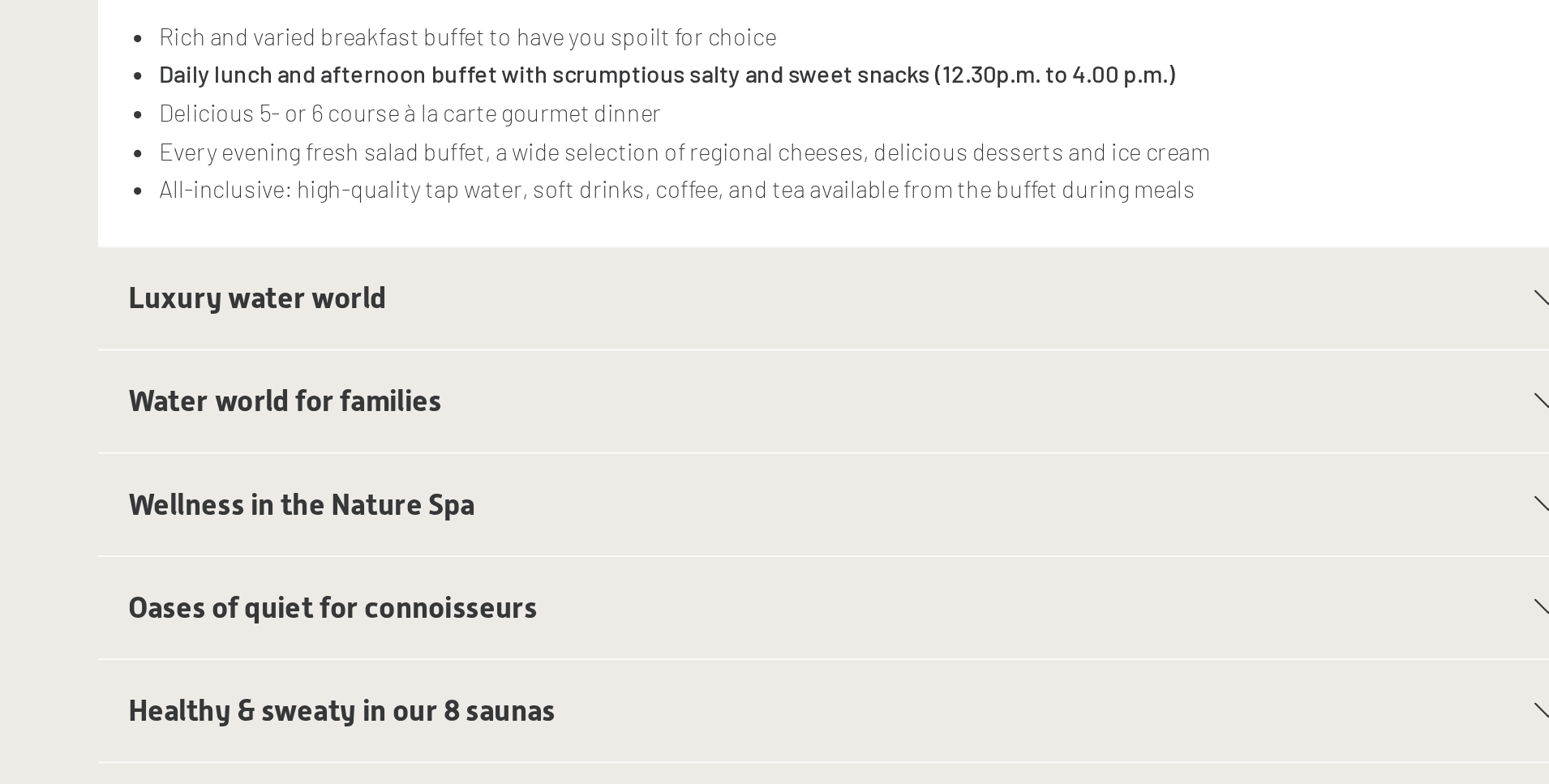
scroll to position [271, 0]
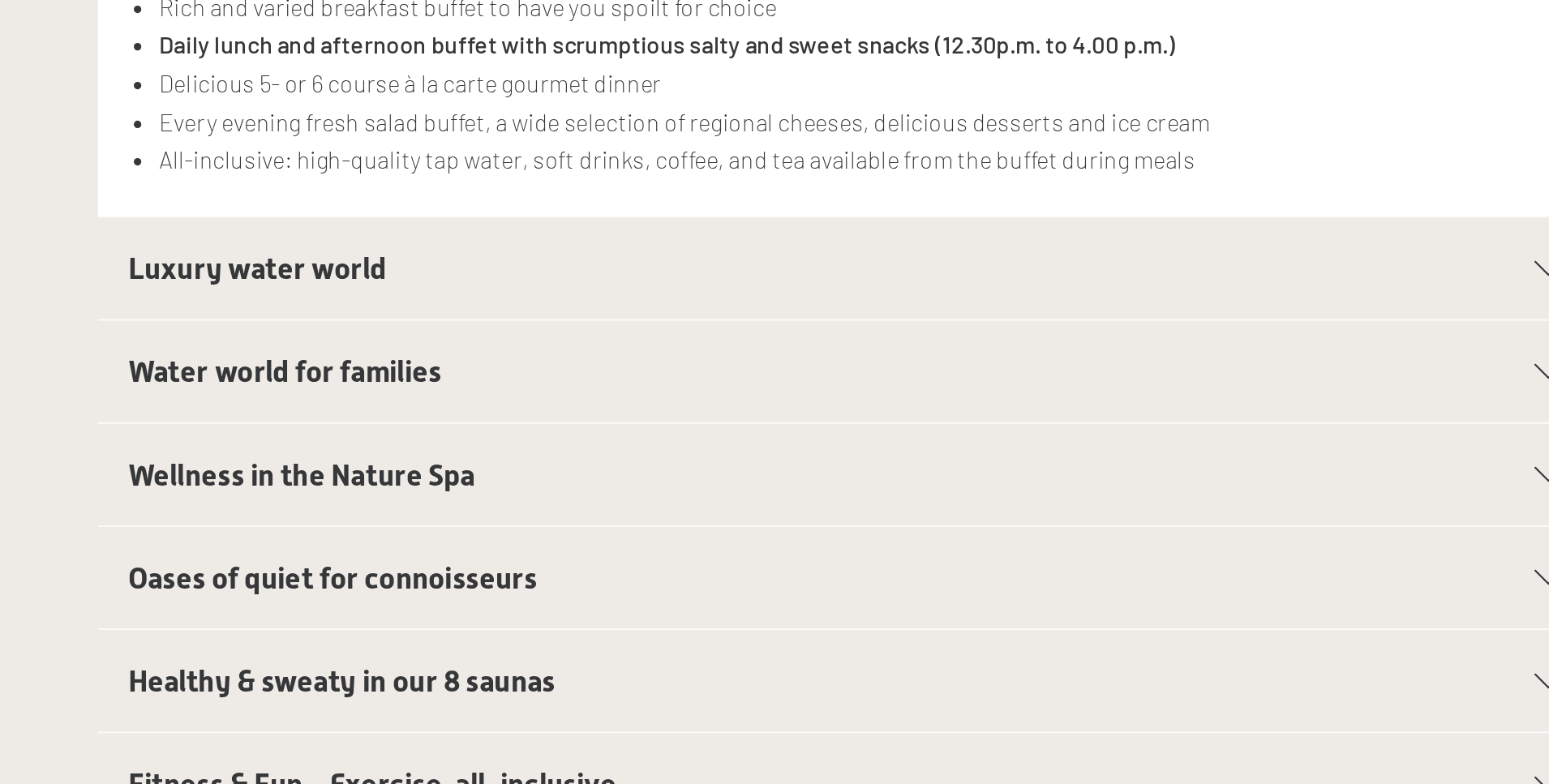
click at [386, 493] on h2 "Luxury water world" at bounding box center [736, 504] width 701 height 23
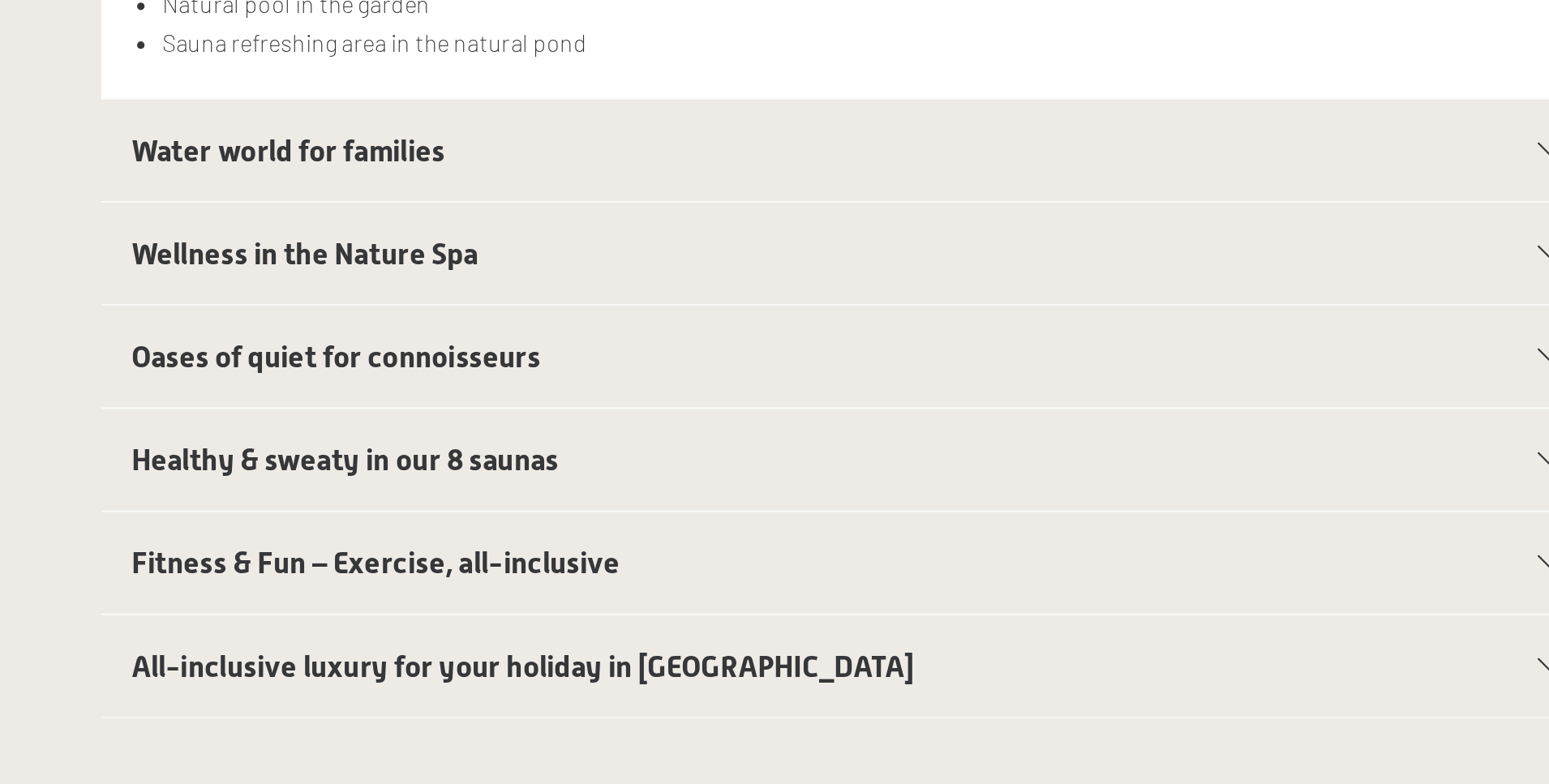
scroll to position [414, 0]
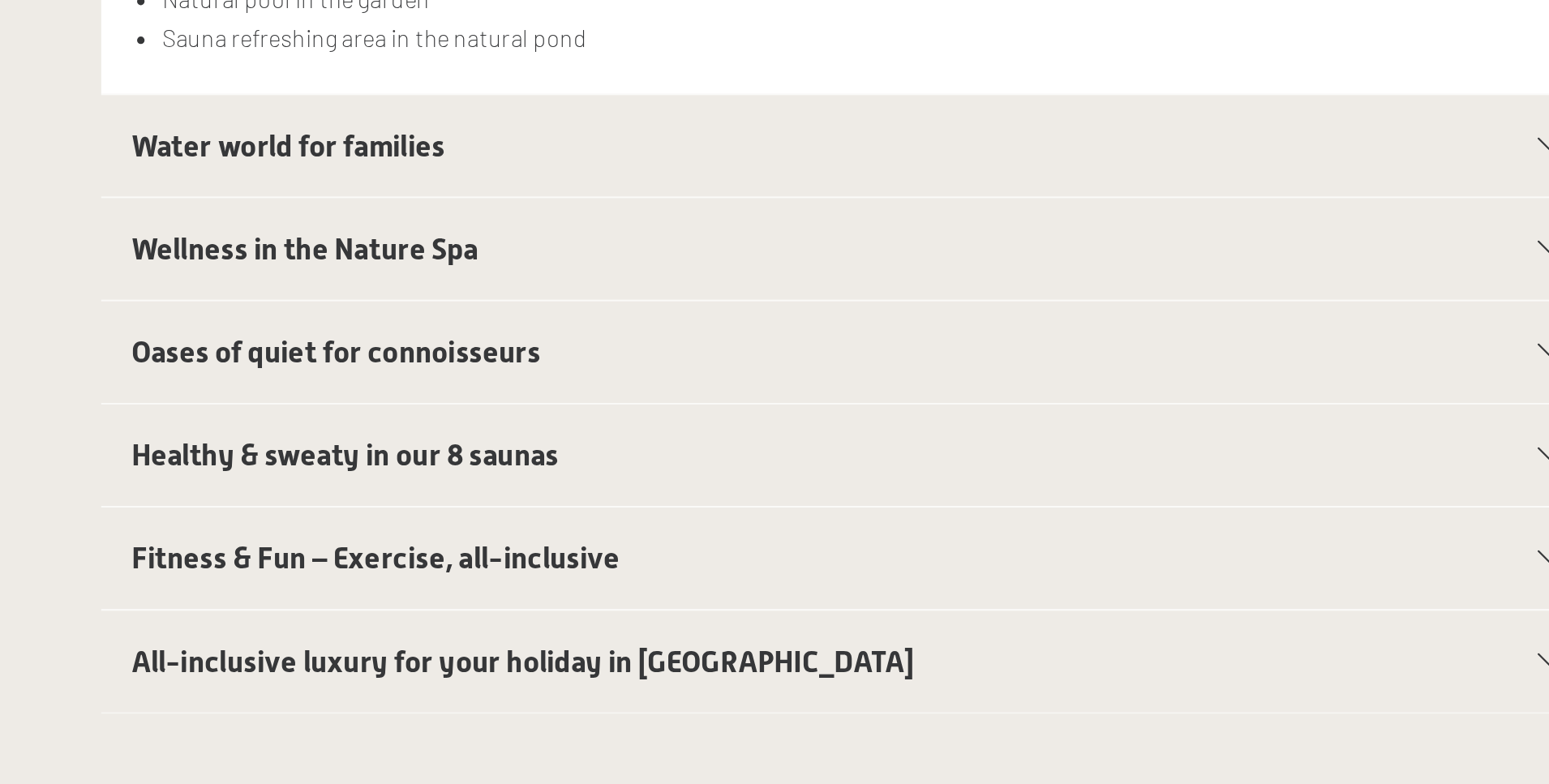
click at [386, 708] on span "All-inclusive luxury for your holiday in Italy" at bounding box center [598, 717] width 425 height 19
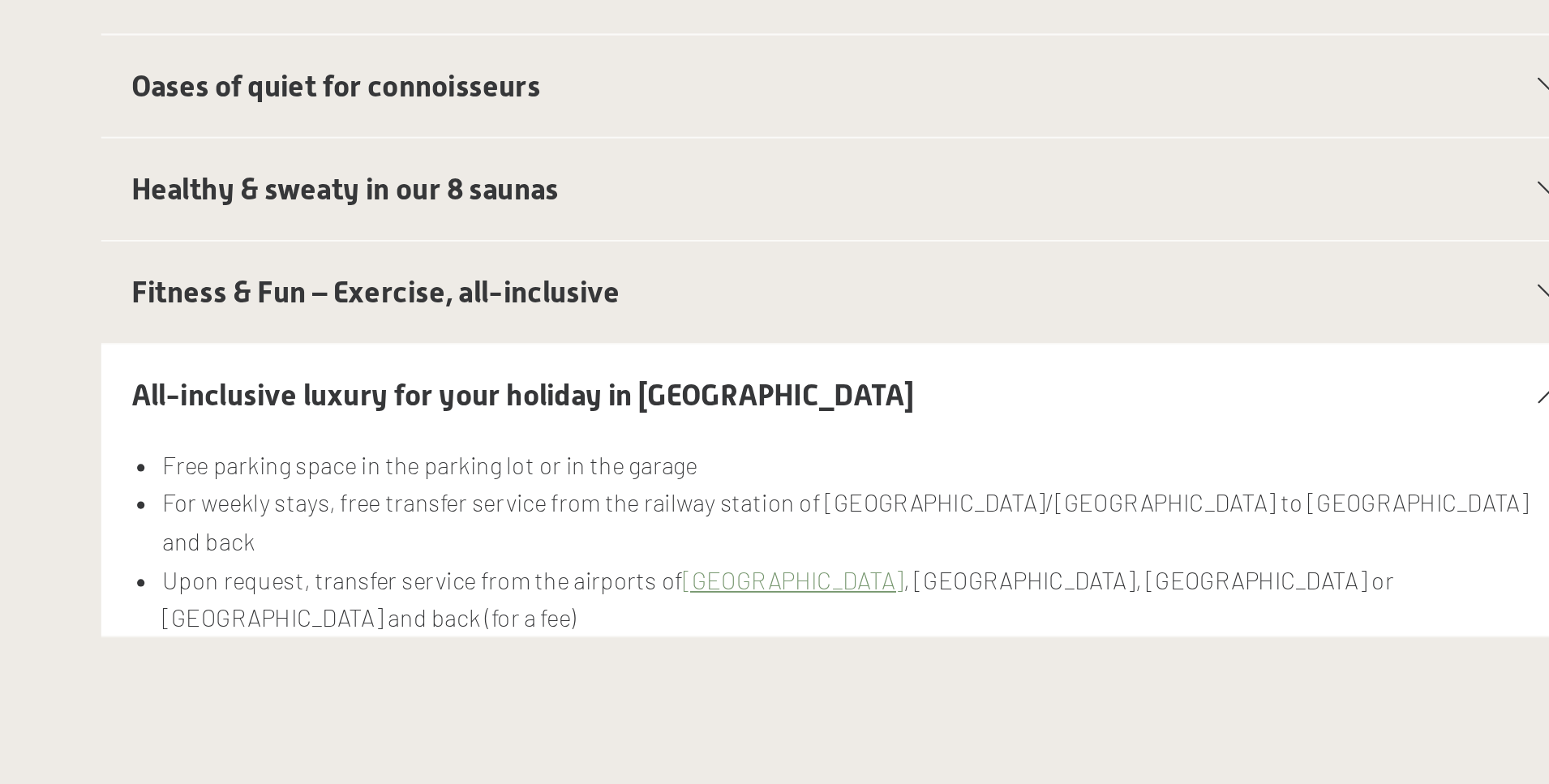
click at [386, 450] on h2 "Healthy & sweaty in our 8 saunas" at bounding box center [736, 461] width 701 height 23
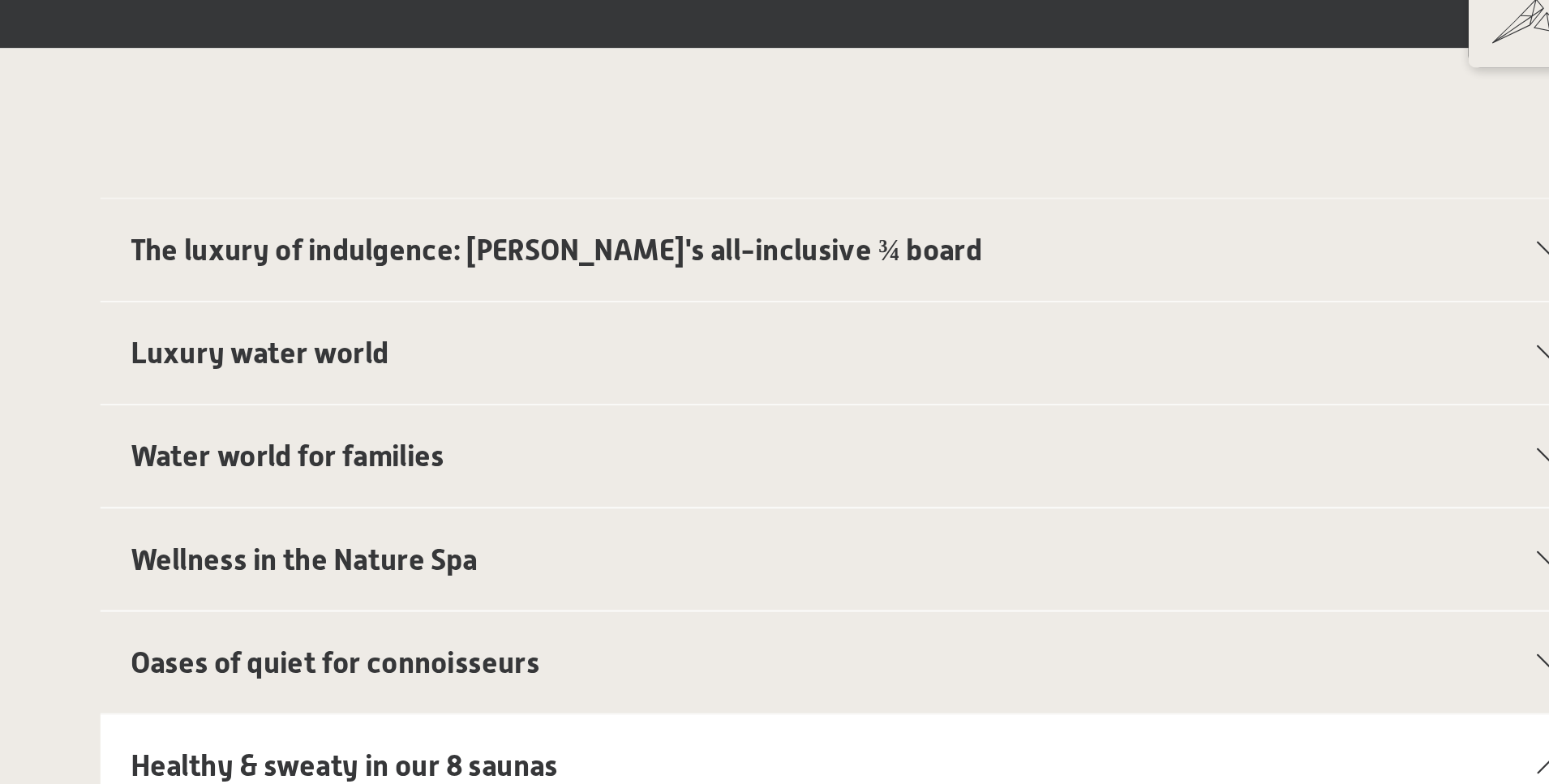
scroll to position [399, 0]
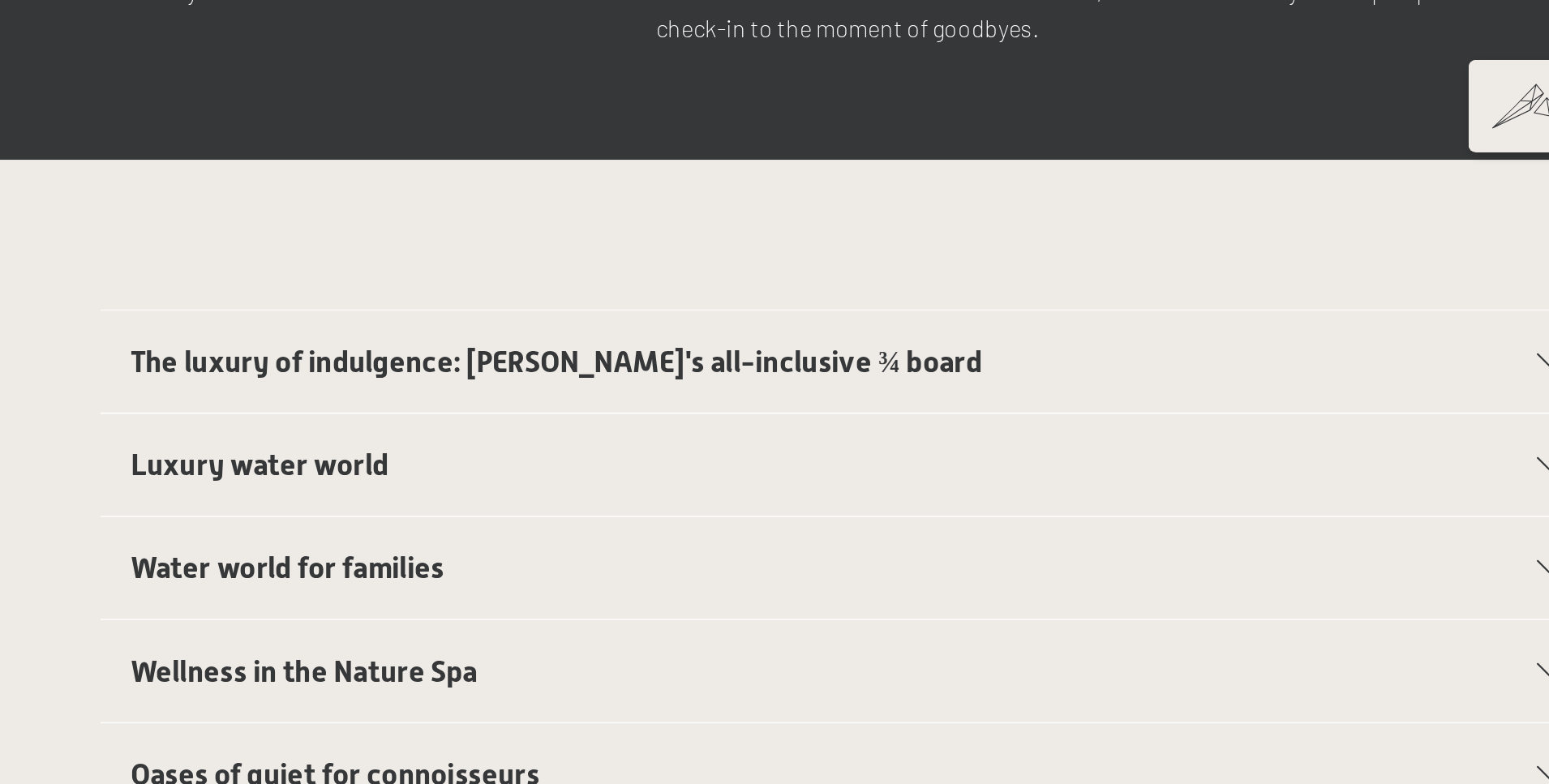
click at [386, 187] on span "The luxury of indulgence: Schwarzenstein's all-inclusive ¾ board" at bounding box center [616, 196] width 462 height 19
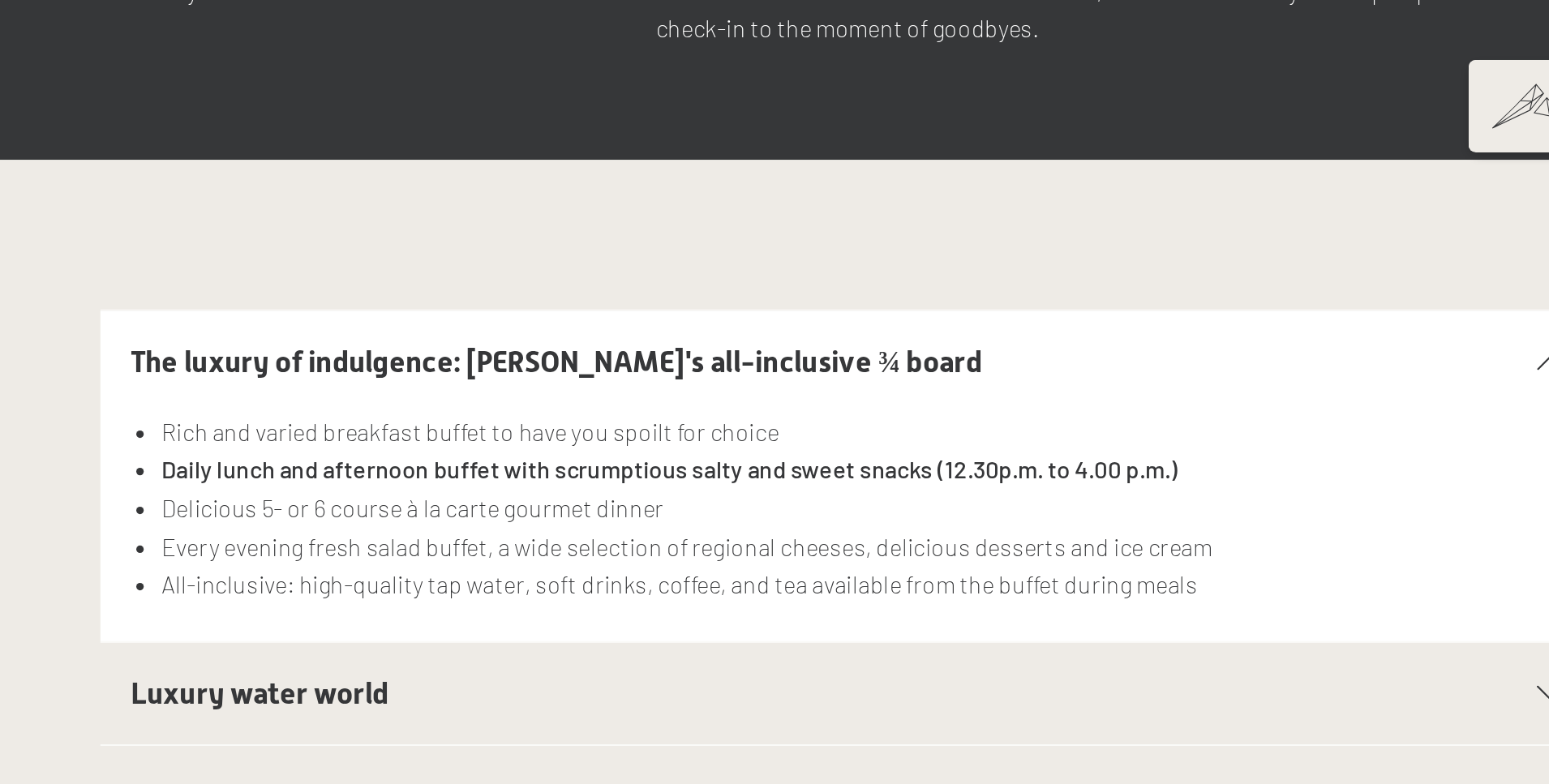
click at [386, 187] on span "The luxury of indulgence: Schwarzenstein's all-inclusive ¾ board" at bounding box center [616, 196] width 462 height 19
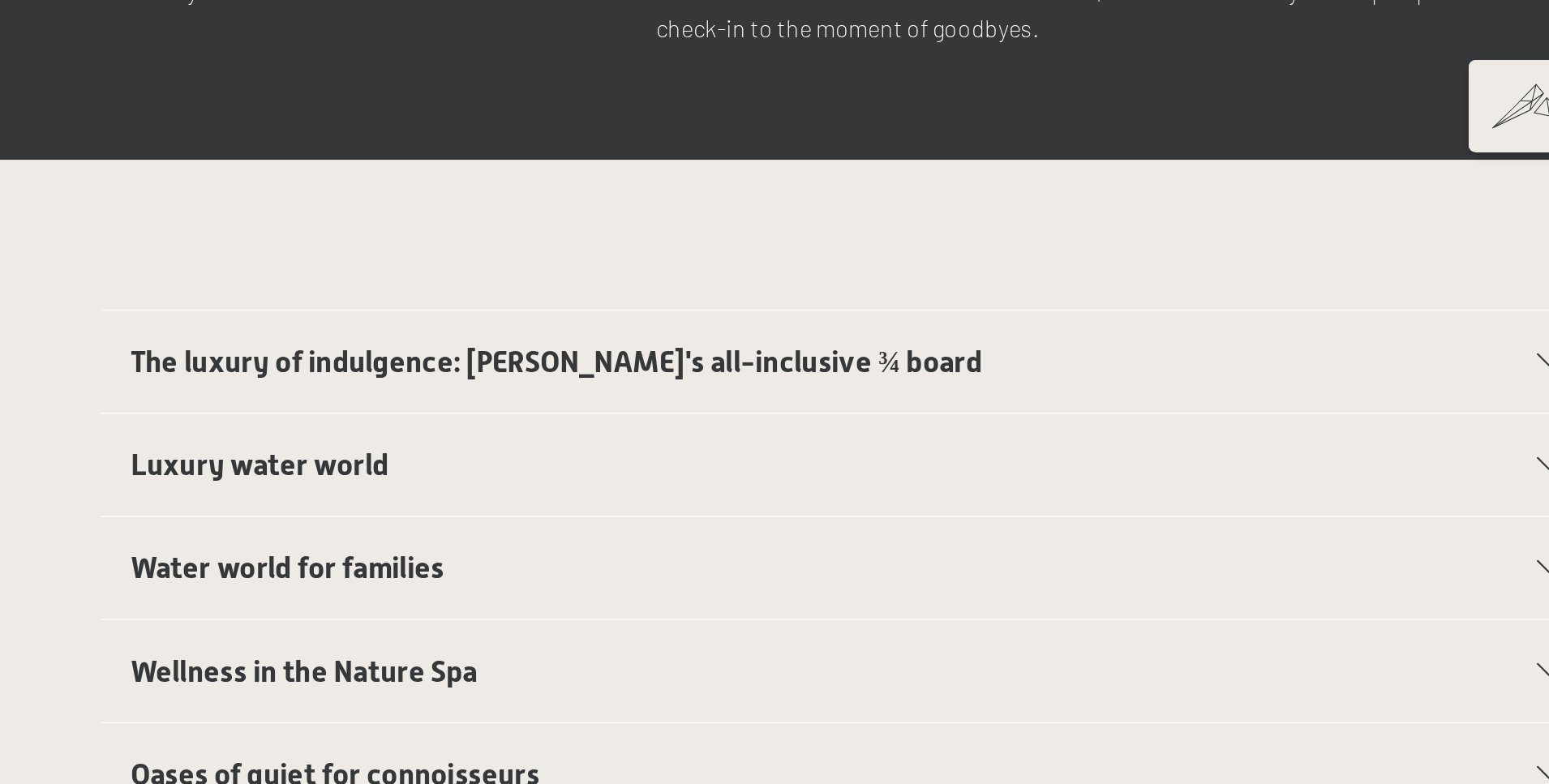
click at [386, 242] on span "Luxury water world" at bounding box center [456, 252] width 140 height 19
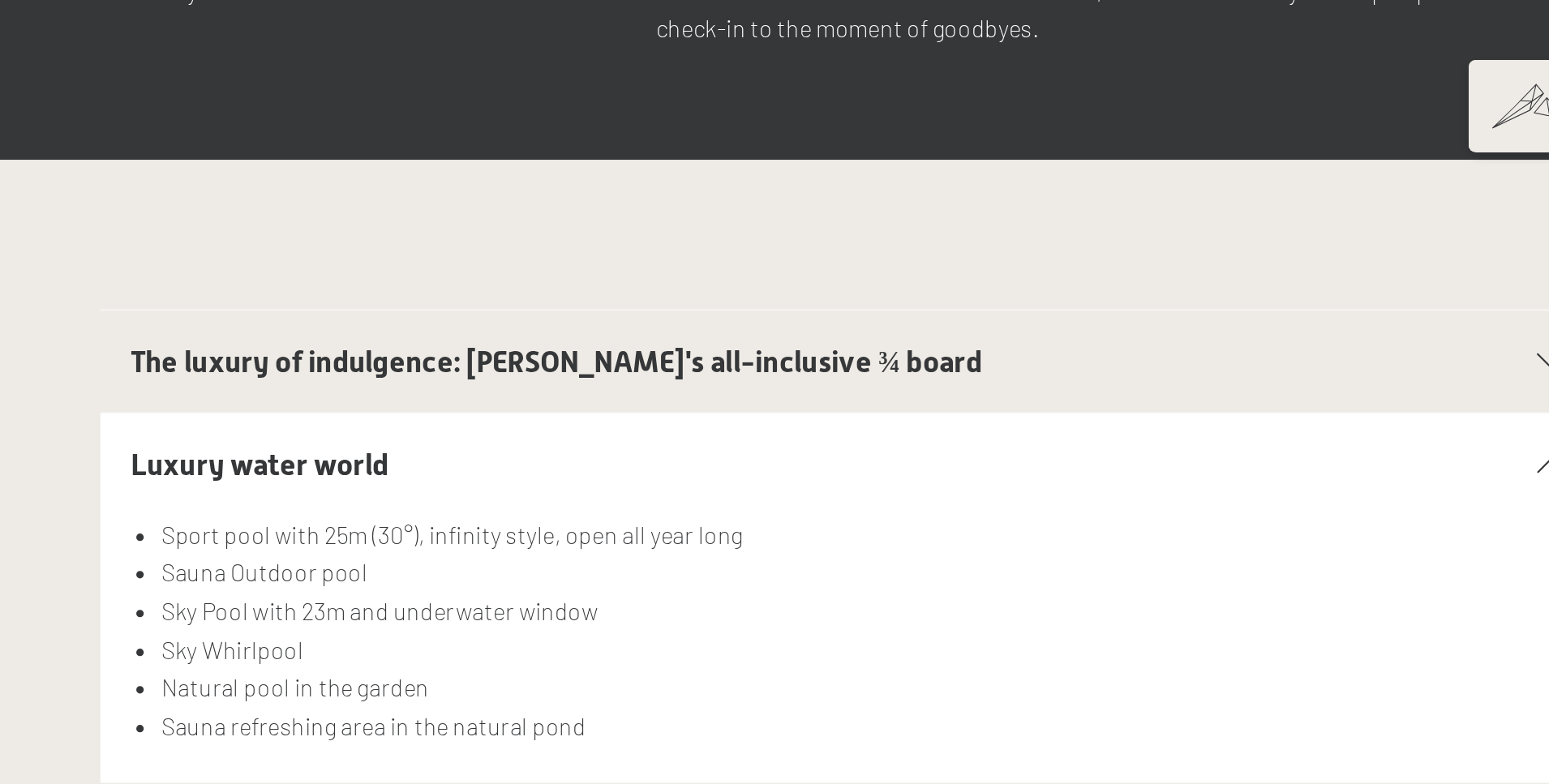
click at [386, 242] on span "Luxury water world" at bounding box center [456, 252] width 140 height 19
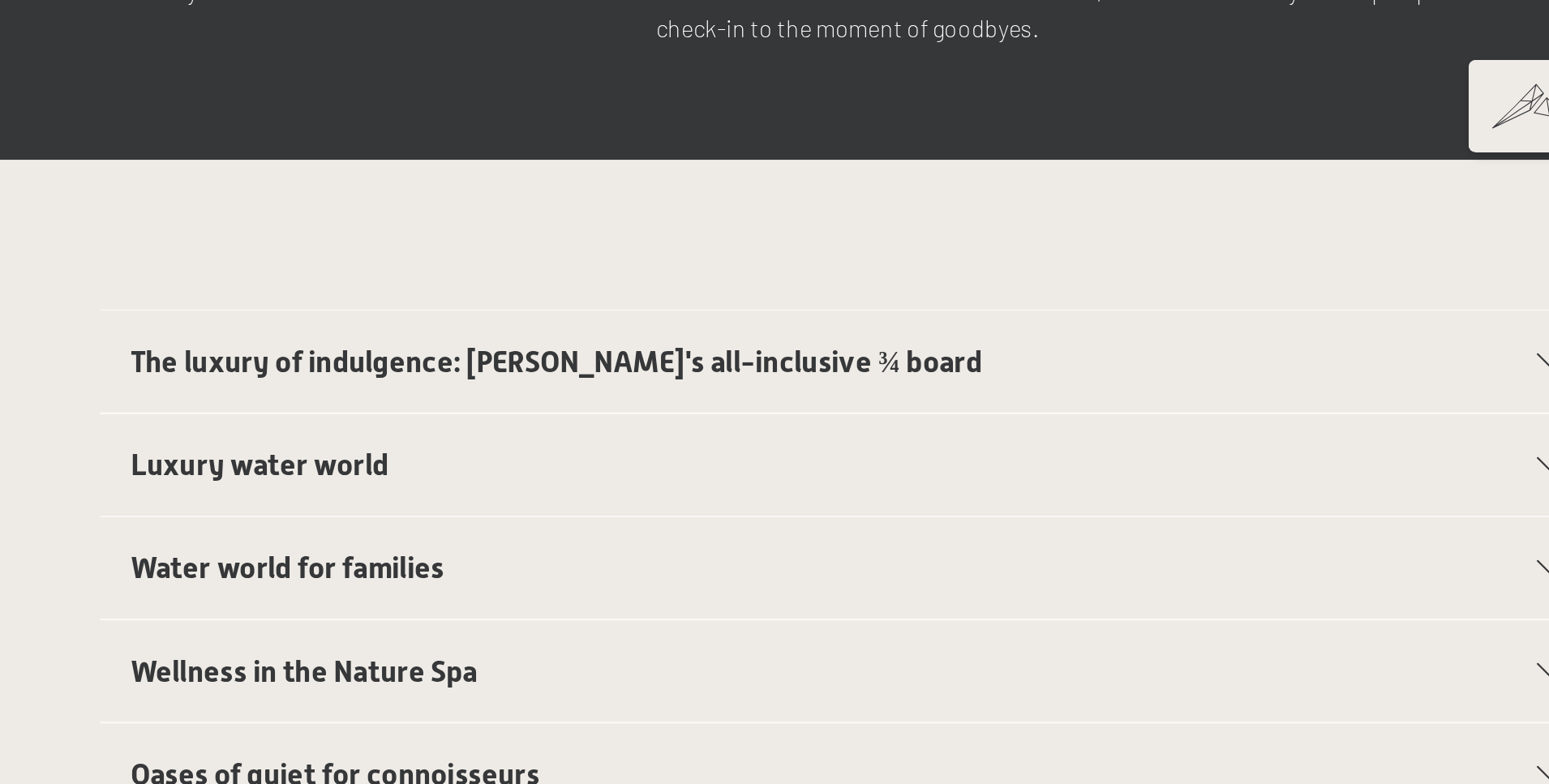
click at [386, 298] on span "Water world for families" at bounding box center [470, 307] width 170 height 19
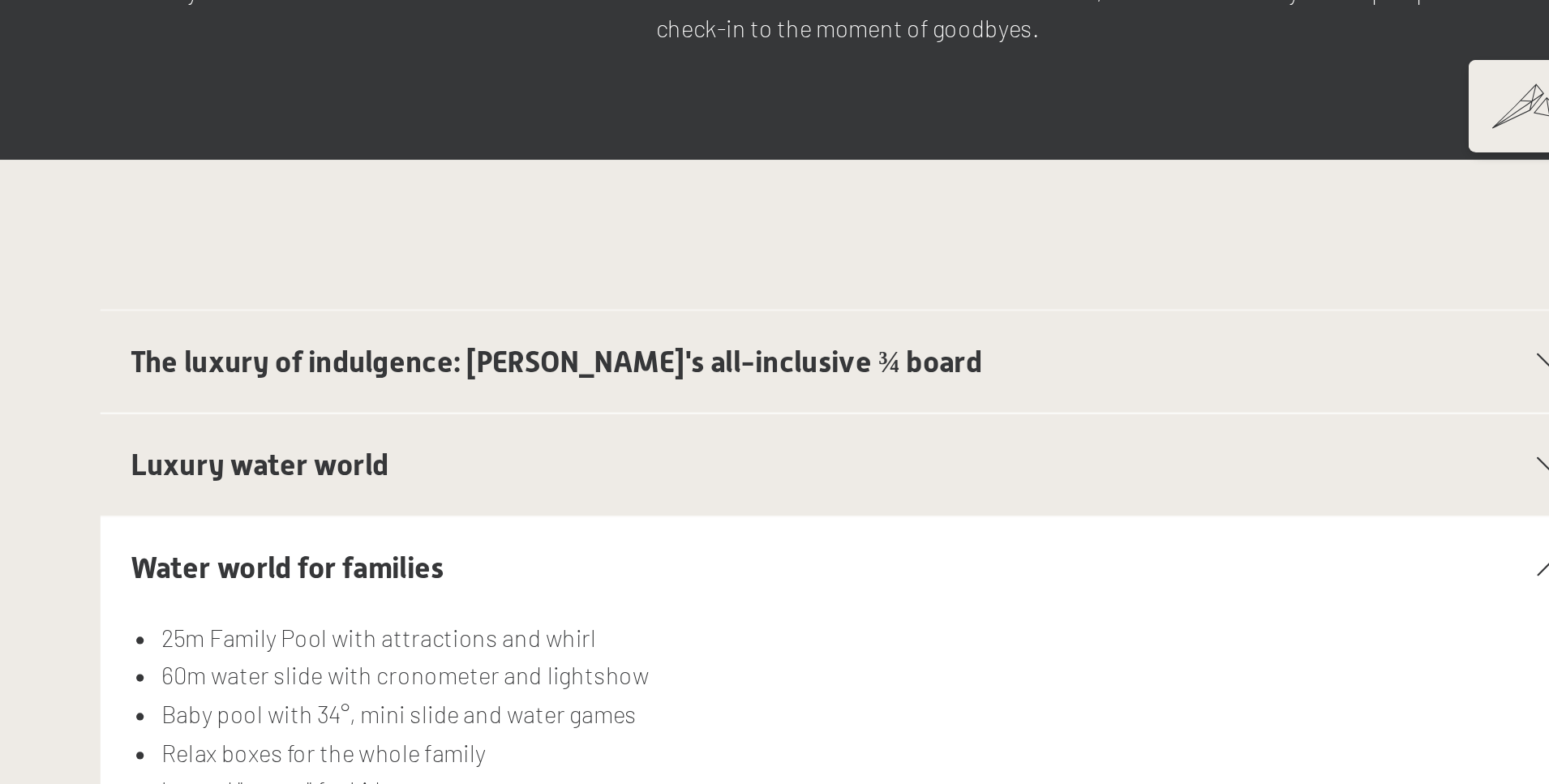
click at [386, 298] on span "Water world for families" at bounding box center [470, 307] width 170 height 19
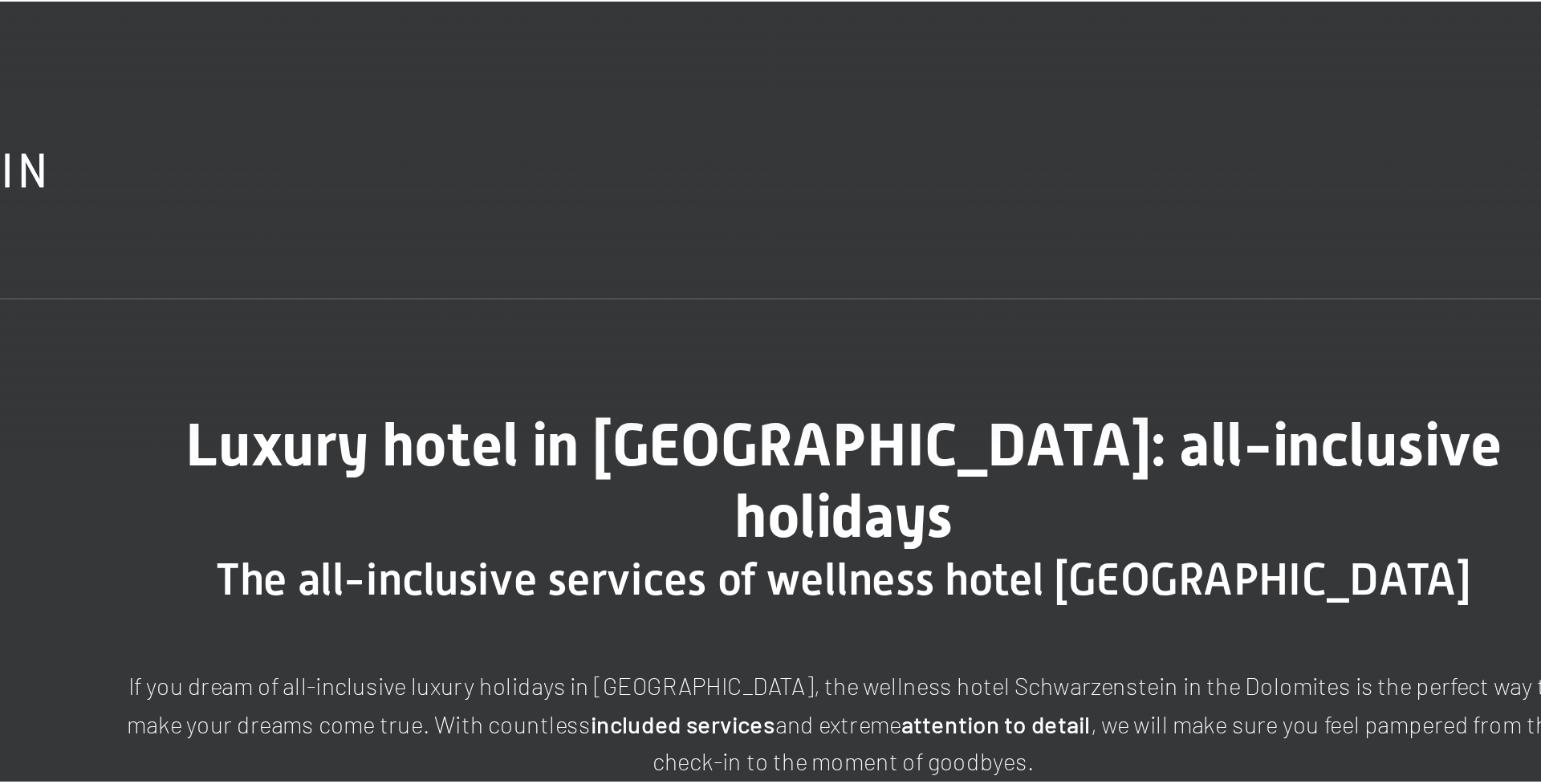
scroll to position [0, 0]
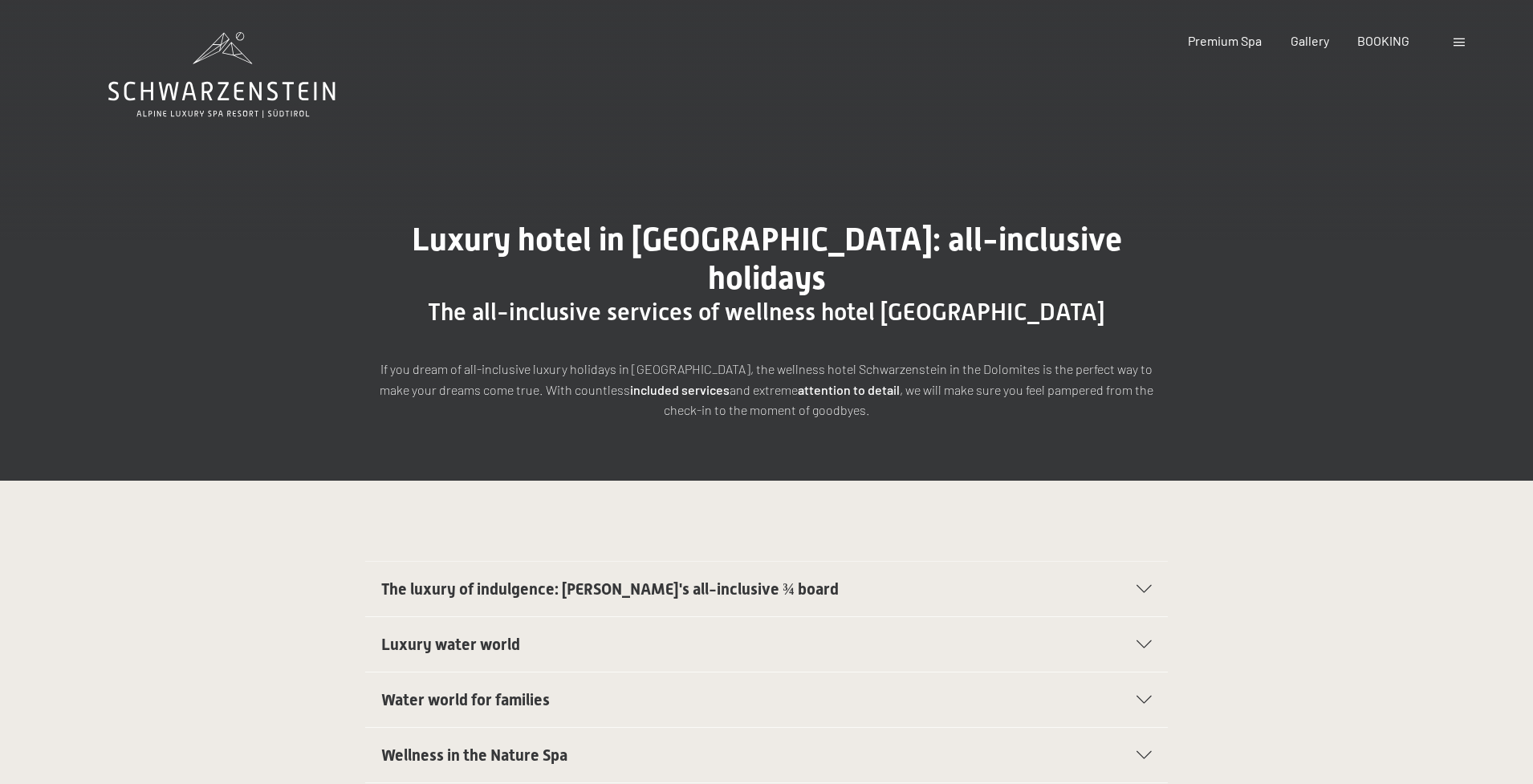
click at [1459, 50] on div "Booking Enquiries Premium Spa Gallery BOOKING DE IT EN Vouchers Gallery Enquiri…" at bounding box center [1300, 42] width 337 height 18
click at [1459, 41] on span at bounding box center [1459, 42] width 11 height 8
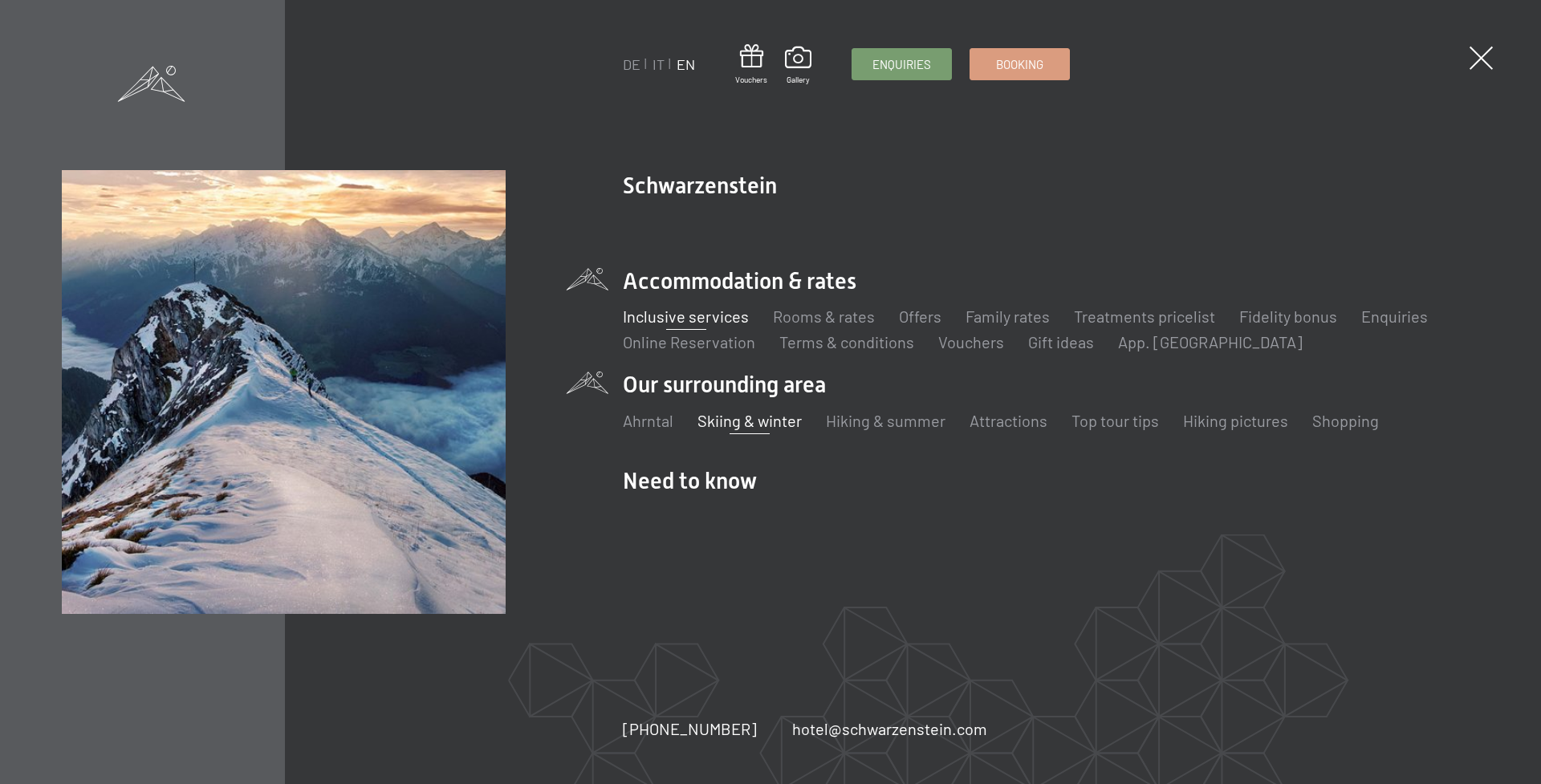
click at [789, 419] on link "Skiing & winter" at bounding box center [750, 420] width 105 height 19
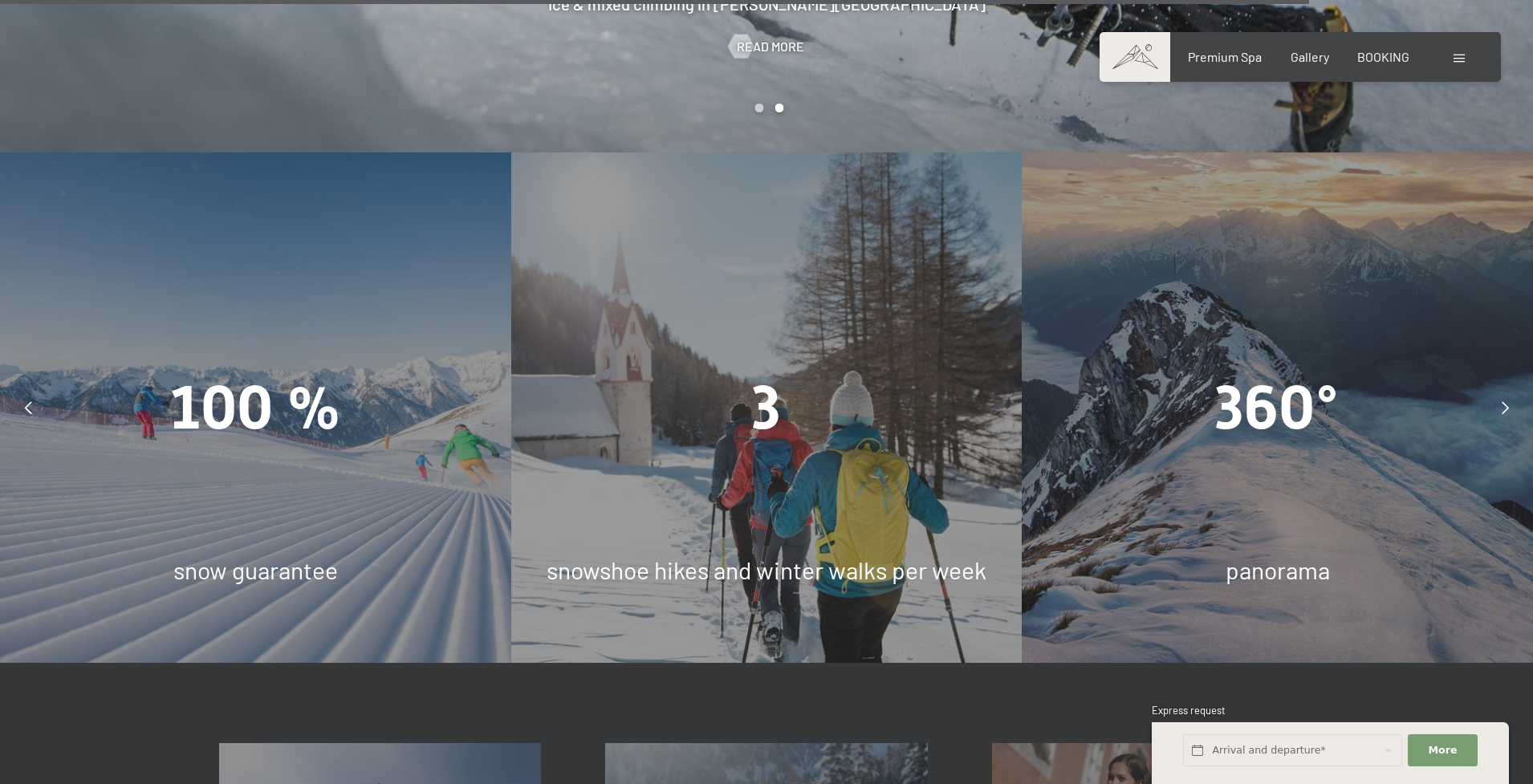
scroll to position [4951, 0]
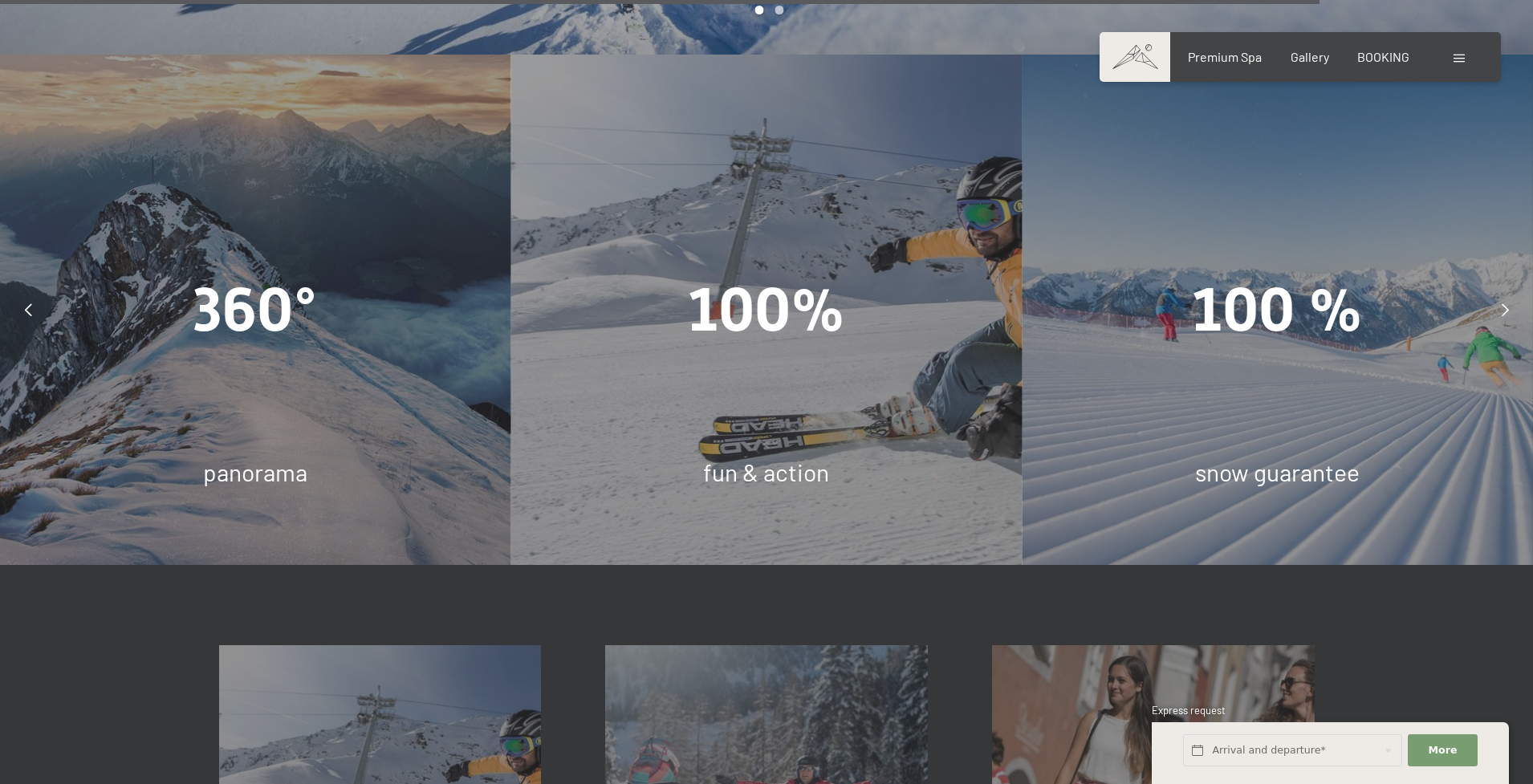
click at [36, 290] on div at bounding box center [28, 309] width 40 height 40
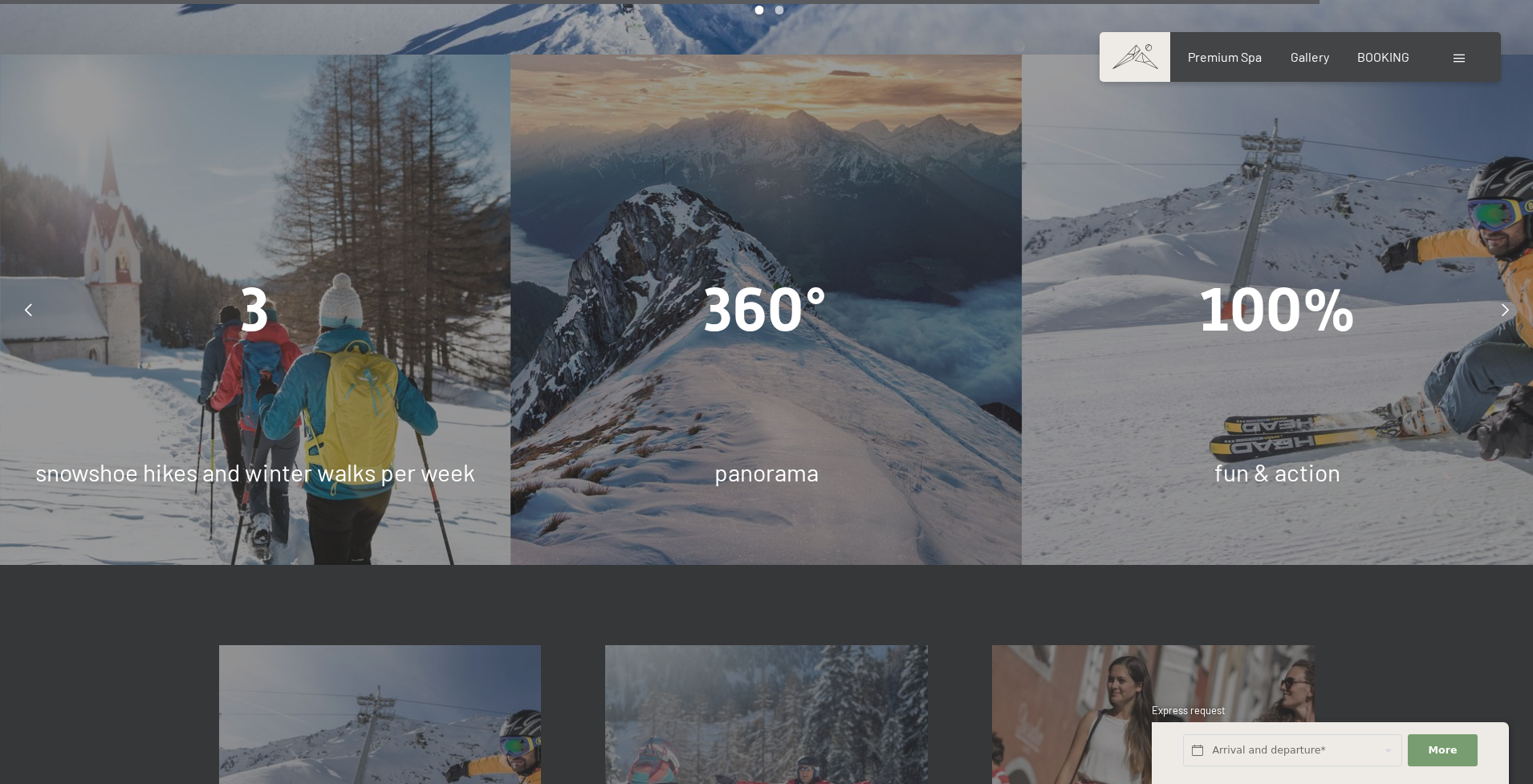
click at [36, 290] on div at bounding box center [28, 309] width 40 height 40
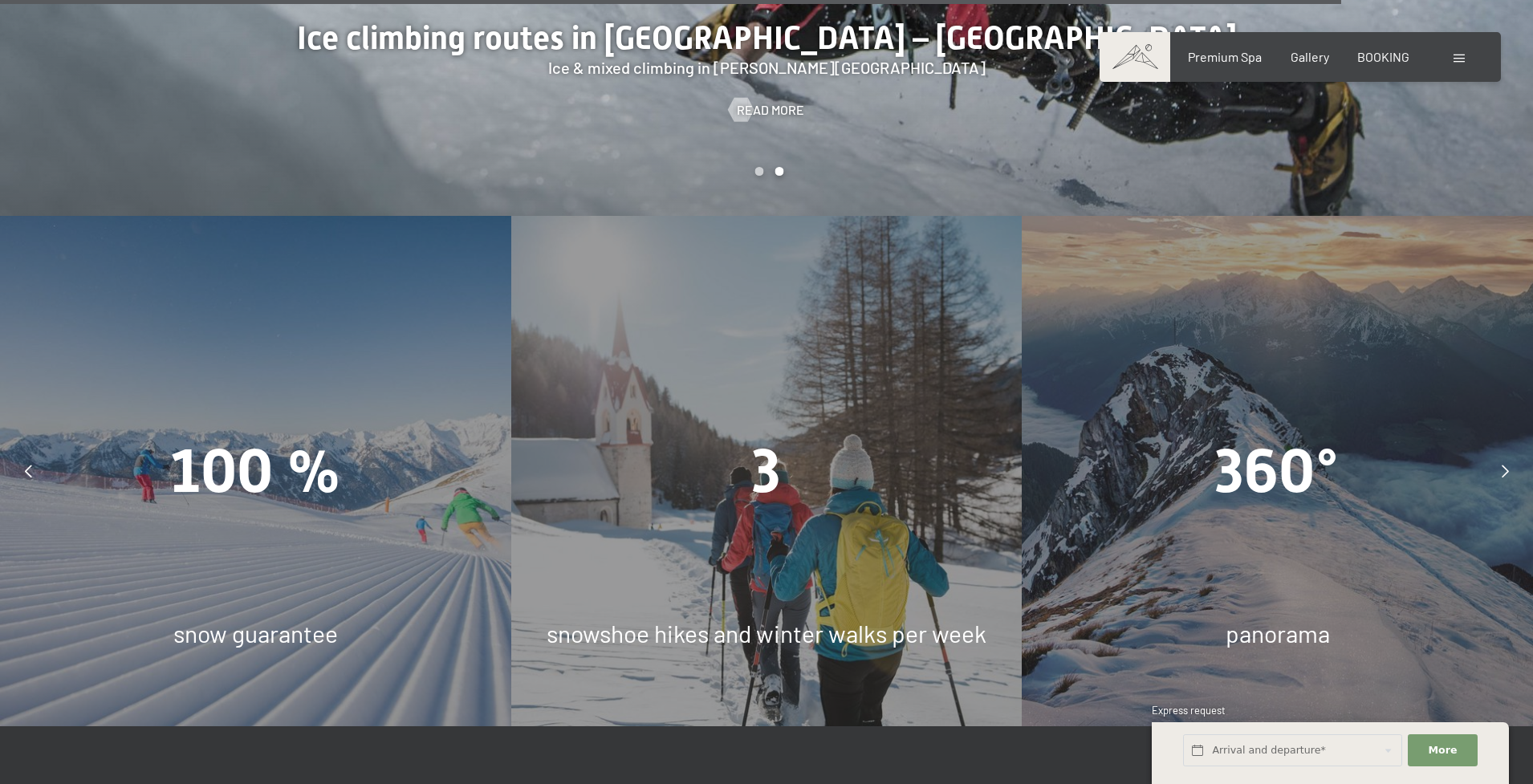
scroll to position [4699, 0]
